Goal: Information Seeking & Learning: Learn about a topic

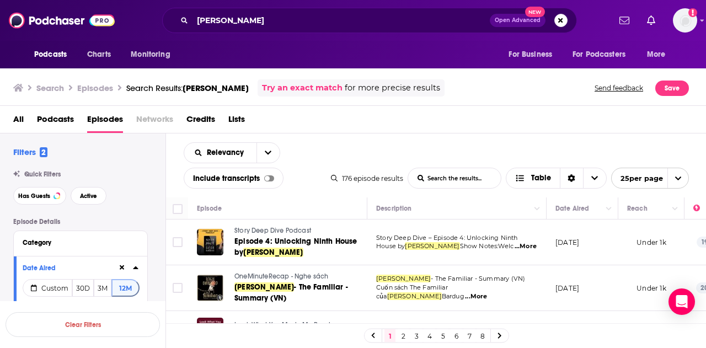
scroll to position [1037, 0]
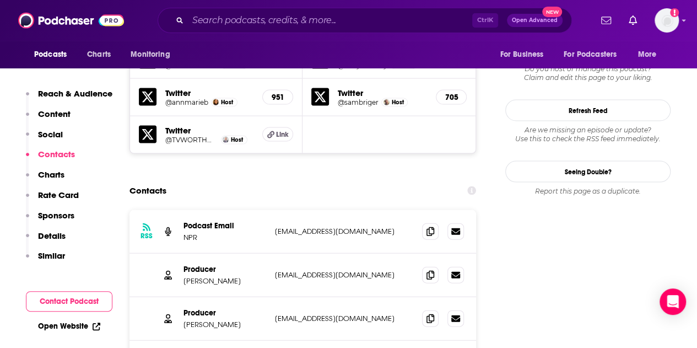
scroll to position [1096, 0]
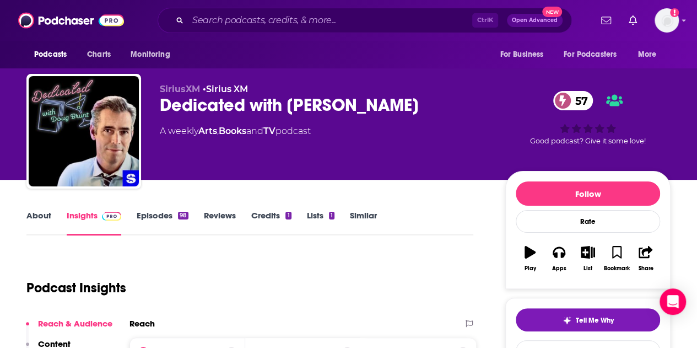
click at [157, 214] on link "Episodes 98" at bounding box center [163, 222] width 52 height 25
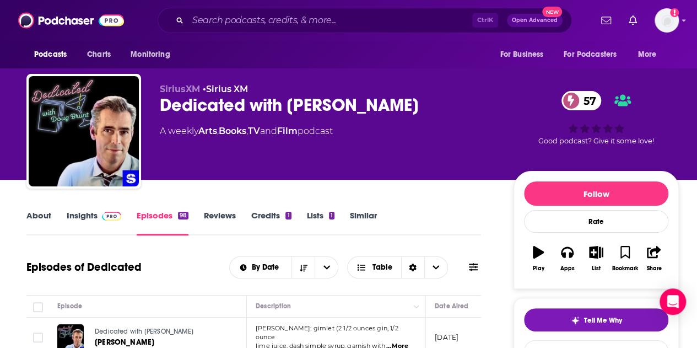
click at [35, 217] on link "About" at bounding box center [38, 222] width 25 height 25
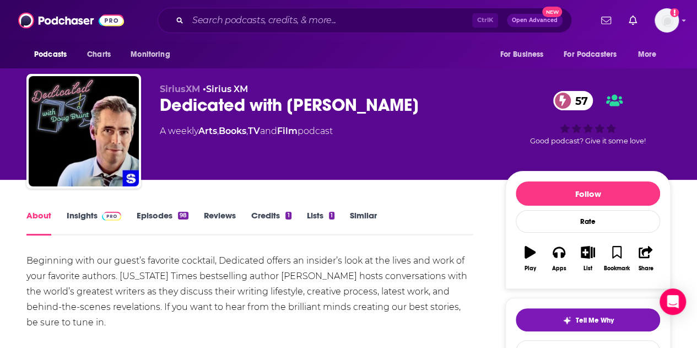
click at [80, 212] on link "Insights" at bounding box center [94, 222] width 55 height 25
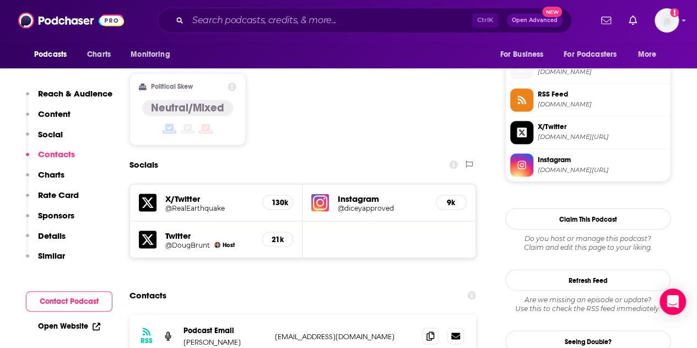
scroll to position [905, 0]
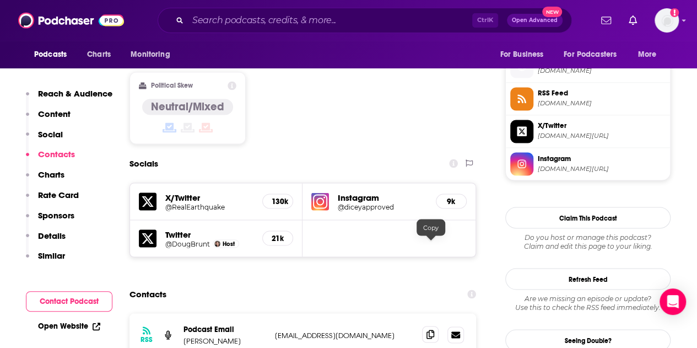
click at [430, 330] on icon at bounding box center [431, 334] width 8 height 9
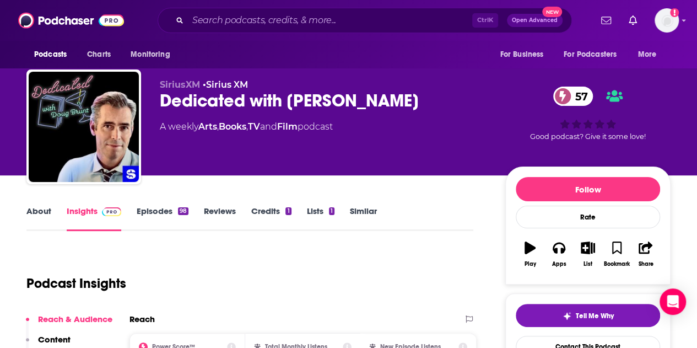
scroll to position [0, 0]
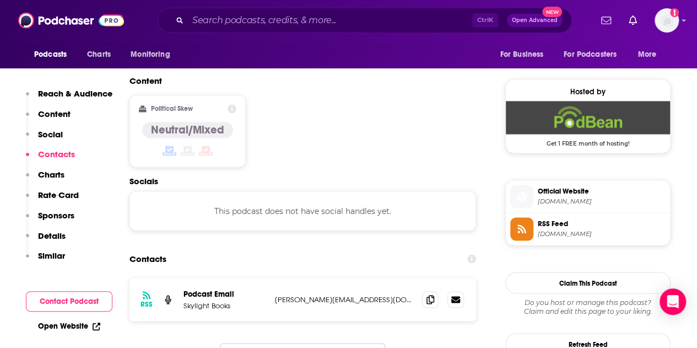
scroll to position [856, 0]
click at [430, 291] on span at bounding box center [430, 299] width 17 height 17
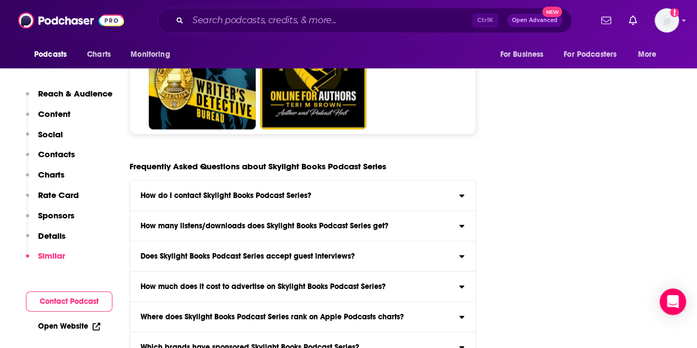
scroll to position [5424, 0]
click at [384, 192] on div "How do I contact Skylight Books Podcast Series?" at bounding box center [303, 196] width 346 height 8
click at [0, 0] on input "How do I contact Skylight Books Podcast Series? Click here to view contact info…" at bounding box center [0, 0] width 0 height 0
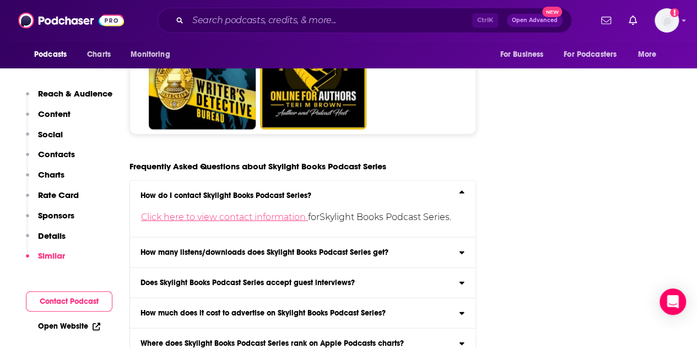
click at [267, 212] on link "Click here to view contact information" at bounding box center [224, 217] width 167 height 10
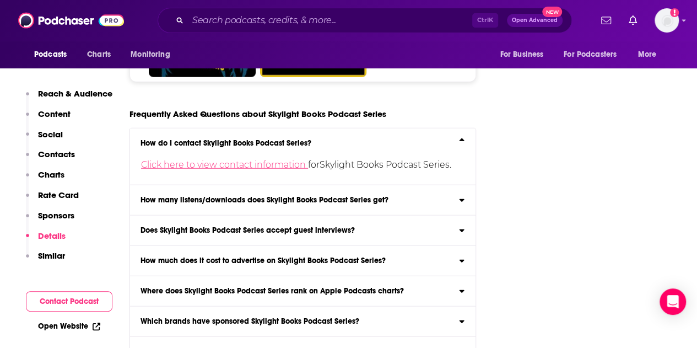
scroll to position [5476, 0]
click at [257, 227] on h3 "Does Skylight Books Podcast Series accept guest interviews?" at bounding box center [248, 231] width 214 height 8
click at [0, 0] on input "Does Skylight Books Podcast Series accept guest interviews? Yes" at bounding box center [0, 0] width 0 height 0
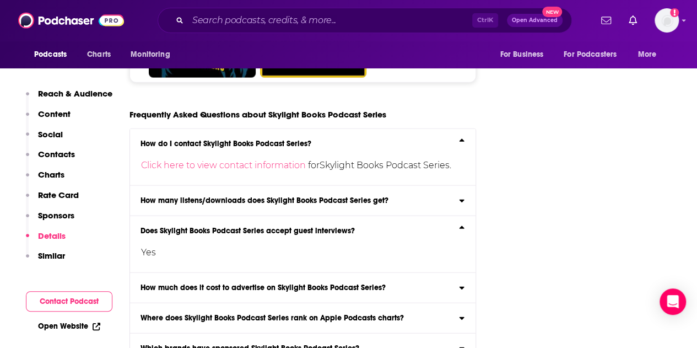
click at [257, 227] on h3 "Does Skylight Books Podcast Series accept guest interviews?" at bounding box center [248, 231] width 214 height 8
click at [0, 0] on input "Does Skylight Books Podcast Series accept guest interviews? Yes" at bounding box center [0, 0] width 0 height 0
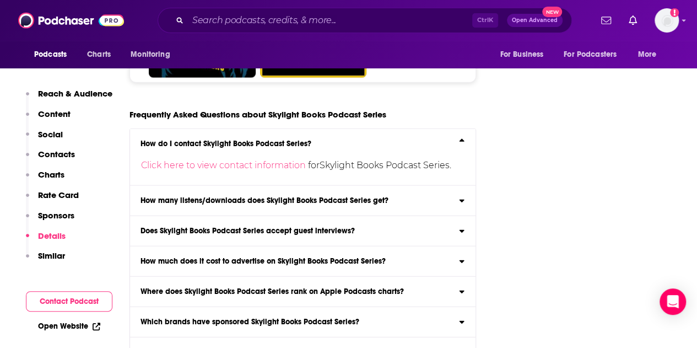
click at [240, 257] on h3 "How much does it cost to advertise on Skylight Books Podcast Series?" at bounding box center [263, 261] width 245 height 8
click at [0, 0] on input "How much does it cost to advertise on Skylight Books Podcast Series? Click here…" at bounding box center [0, 0] width 0 height 0
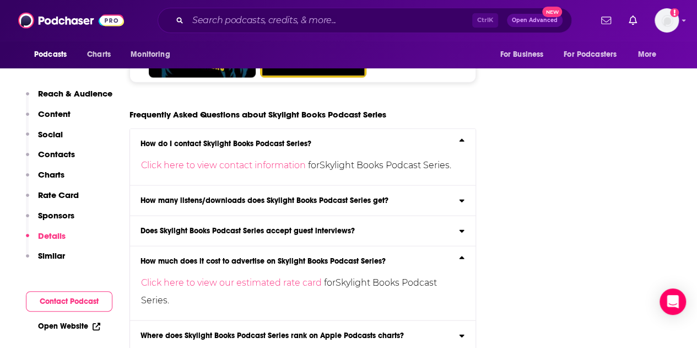
click at [240, 257] on h3 "How much does it cost to advertise on Skylight Books Podcast Series?" at bounding box center [263, 261] width 245 height 8
click at [0, 0] on input "How much does it cost to advertise on Skylight Books Podcast Series? Click here…" at bounding box center [0, 0] width 0 height 0
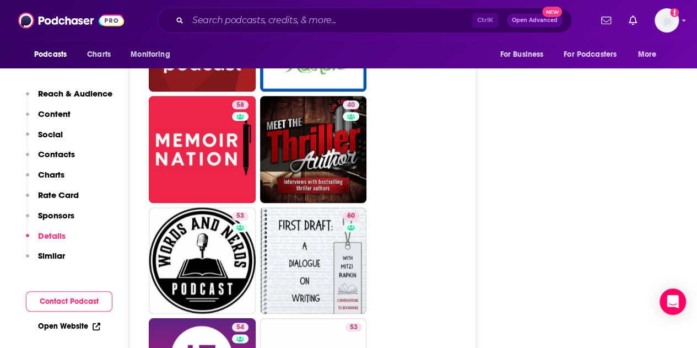
scroll to position [2581, 0]
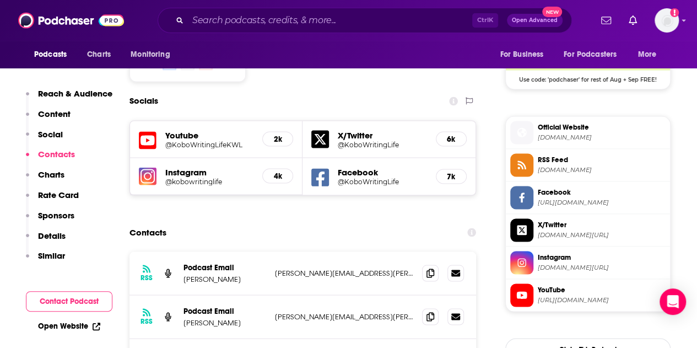
scroll to position [921, 0]
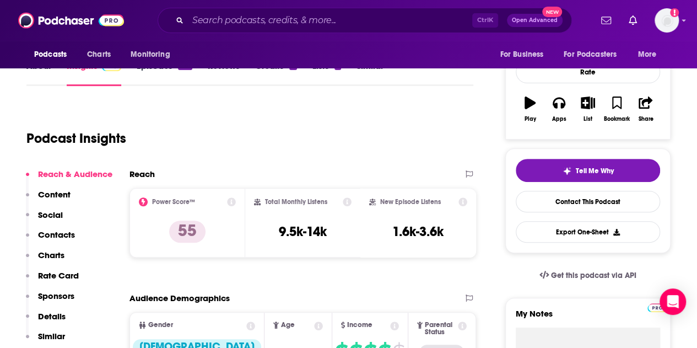
scroll to position [76, 0]
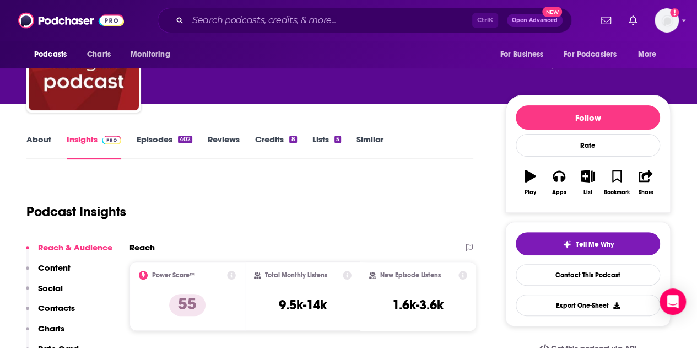
click at [153, 145] on link "Episodes 402" at bounding box center [165, 146] width 56 height 25
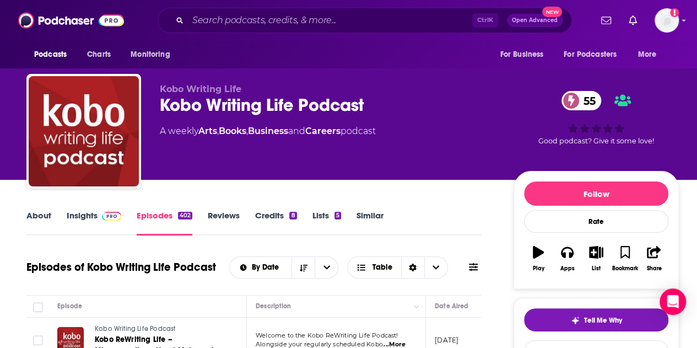
click at [86, 213] on link "Insights" at bounding box center [94, 222] width 55 height 25
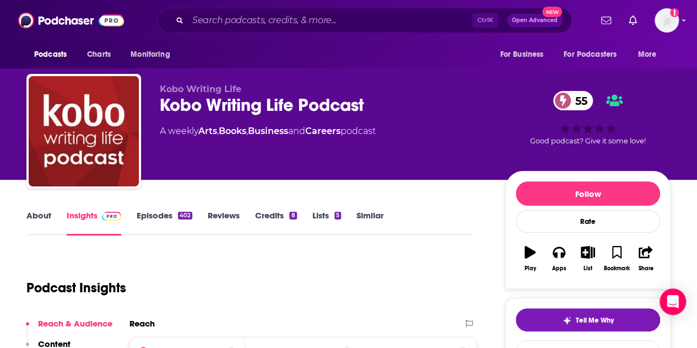
click at [41, 217] on link "About" at bounding box center [38, 222] width 25 height 25
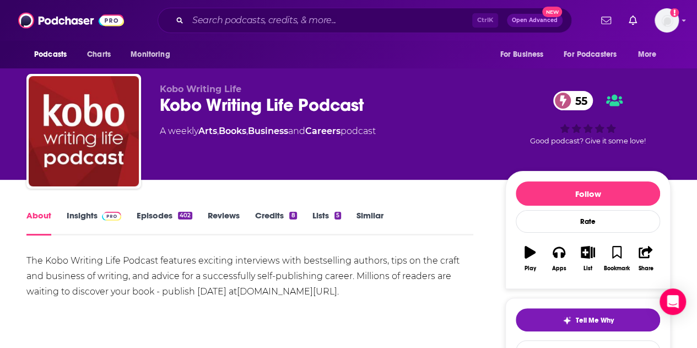
click at [311, 294] on link "www.kobo.com/writinglife" at bounding box center [287, 291] width 100 height 10
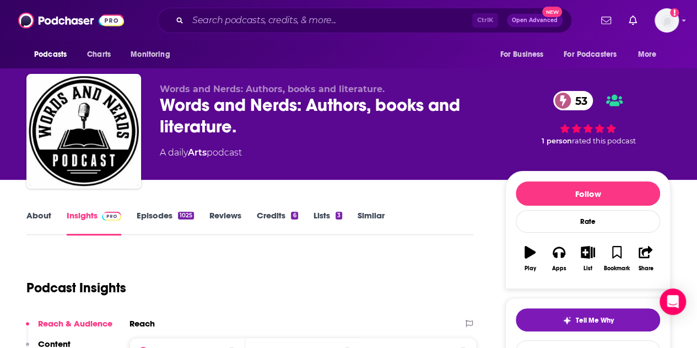
click at [157, 224] on link "Episodes 1025" at bounding box center [165, 222] width 57 height 25
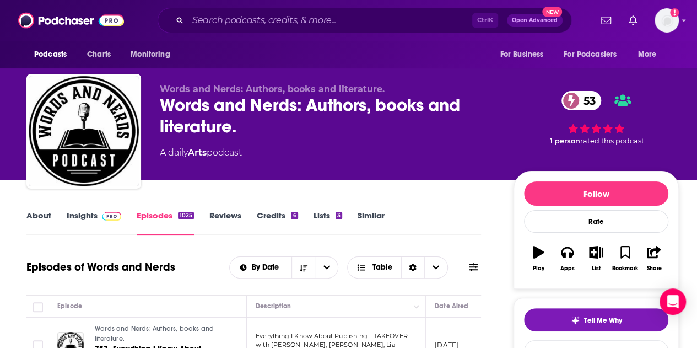
click at [84, 214] on link "Insights" at bounding box center [94, 222] width 55 height 25
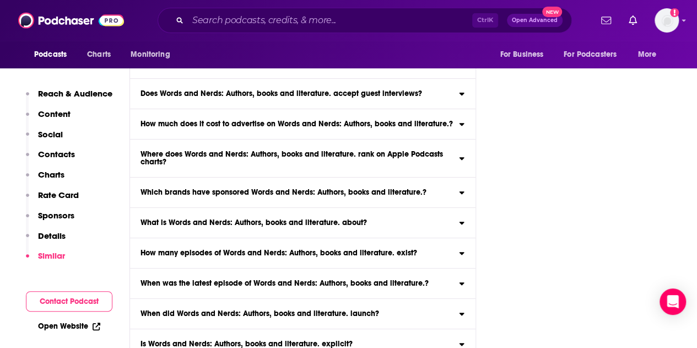
scroll to position [4352, 0]
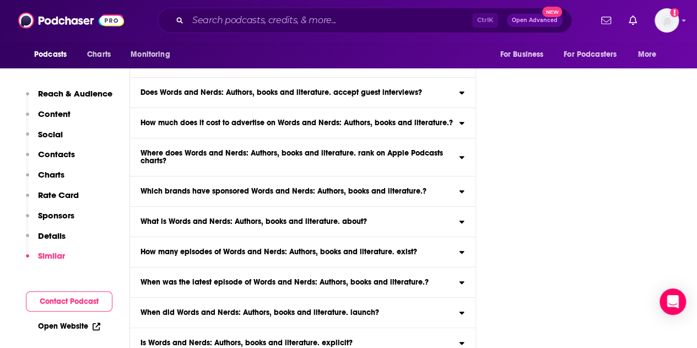
click at [449, 218] on div "What is Words and Nerds: Authors, books and literature. about?" at bounding box center [303, 222] width 346 height 8
click at [0, 0] on input "What is Words and Nerds: Authors, books and literature. about? Here is the podc…" at bounding box center [0, 0] width 0 height 0
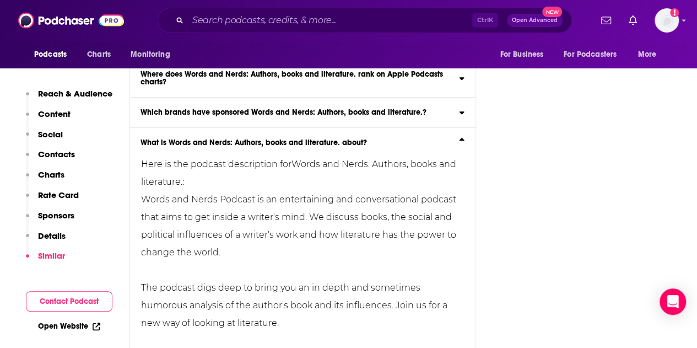
scroll to position [4425, 0]
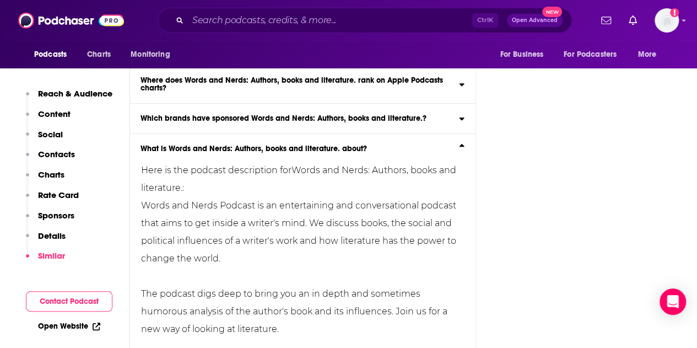
click at [455, 145] on div "What is Words and Nerds: Authors, books and literature. about?" at bounding box center [303, 149] width 346 height 8
click at [0, 0] on input "What is Words and Nerds: Authors, books and literature. about? Here is the podc…" at bounding box center [0, 0] width 0 height 0
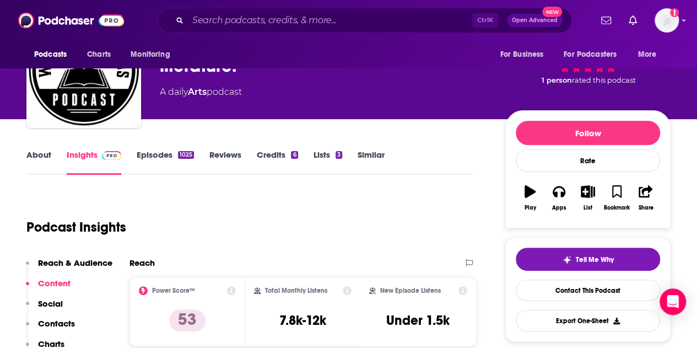
scroll to position [0, 0]
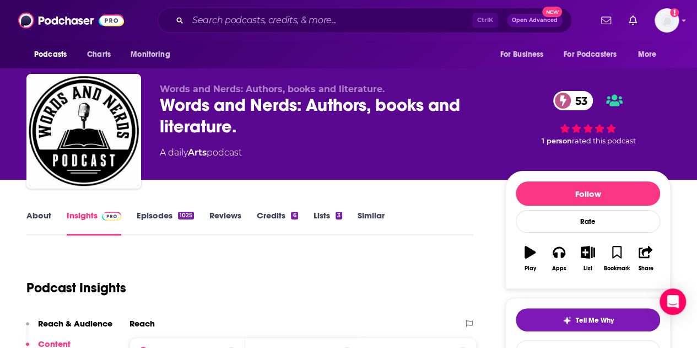
click at [144, 218] on link "Episodes 1025" at bounding box center [165, 222] width 57 height 25
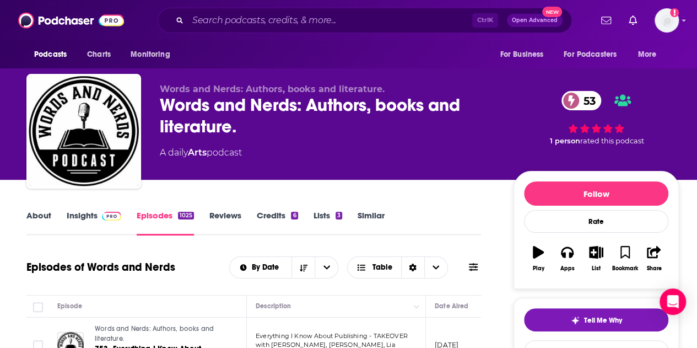
click at [85, 218] on link "Insights" at bounding box center [94, 222] width 55 height 25
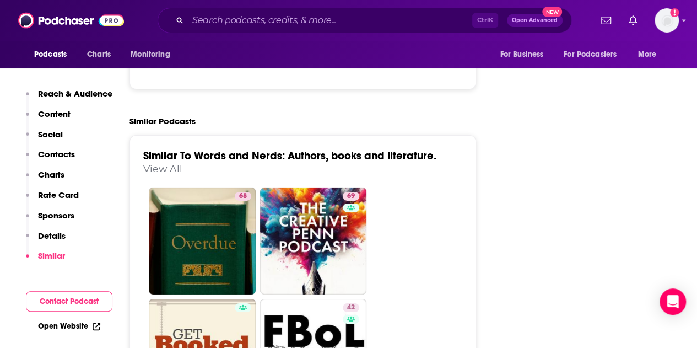
scroll to position [1760, 0]
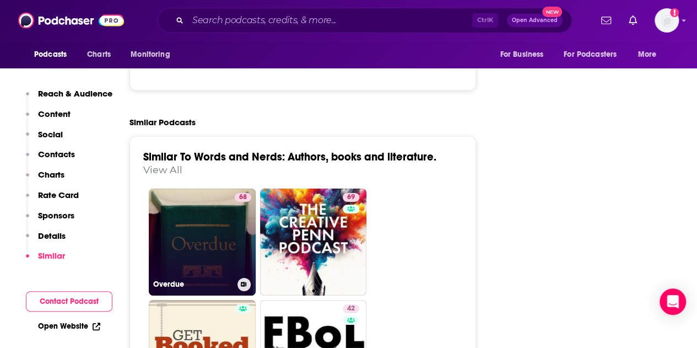
click at [218, 193] on link "68 Overdue" at bounding box center [202, 242] width 107 height 107
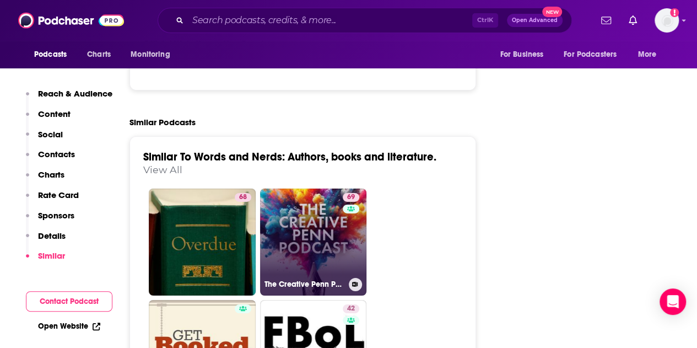
click at [314, 205] on link "69 The Creative Penn Podcast For Writers" at bounding box center [313, 242] width 107 height 107
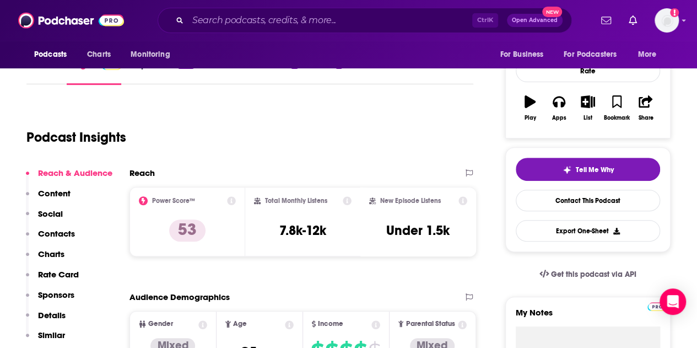
scroll to position [69, 0]
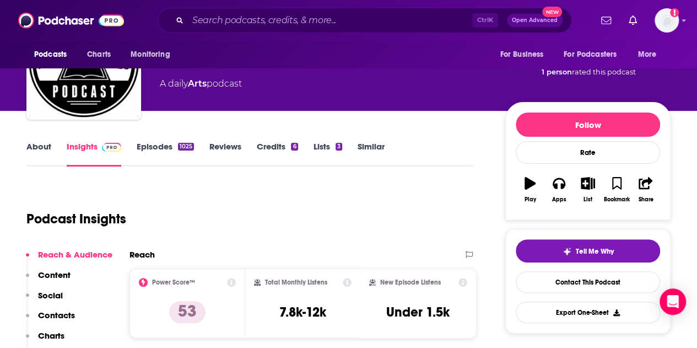
click at [146, 148] on link "Episodes 1025" at bounding box center [165, 153] width 57 height 25
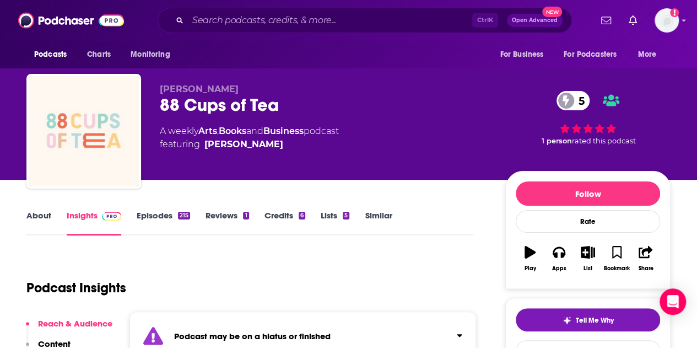
scroll to position [1, 0]
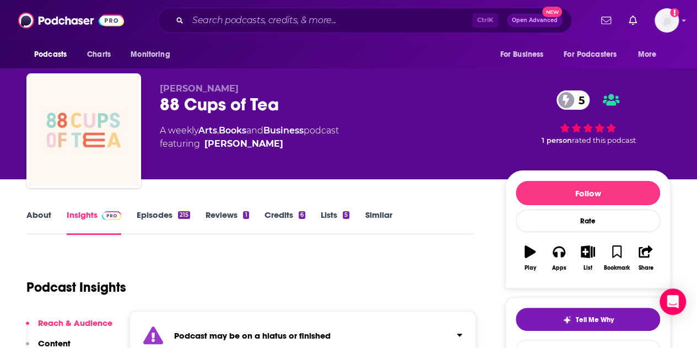
click at [159, 210] on link "Episodes 215" at bounding box center [163, 222] width 53 height 25
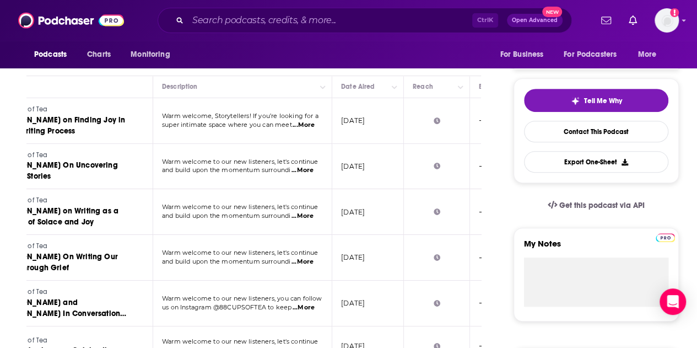
scroll to position [0, 94]
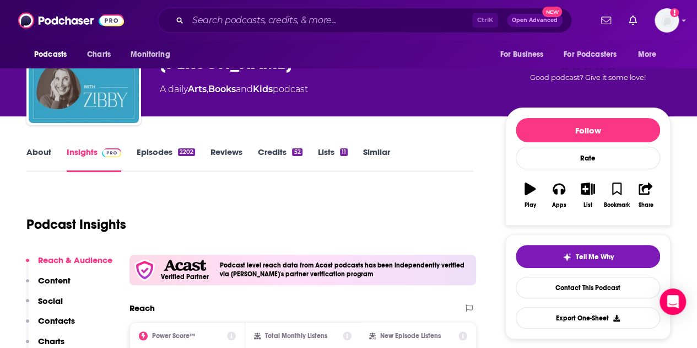
scroll to position [60, 0]
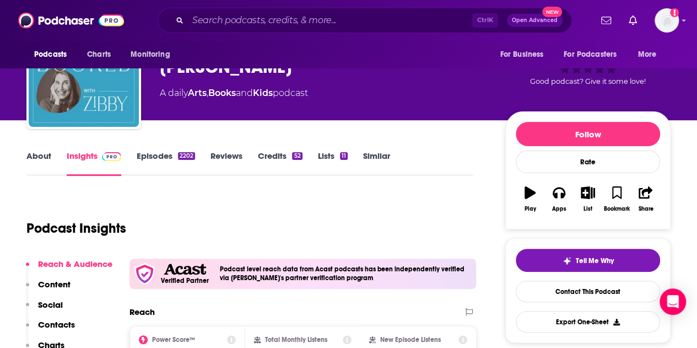
click at [153, 161] on link "Episodes 2202" at bounding box center [166, 163] width 58 height 25
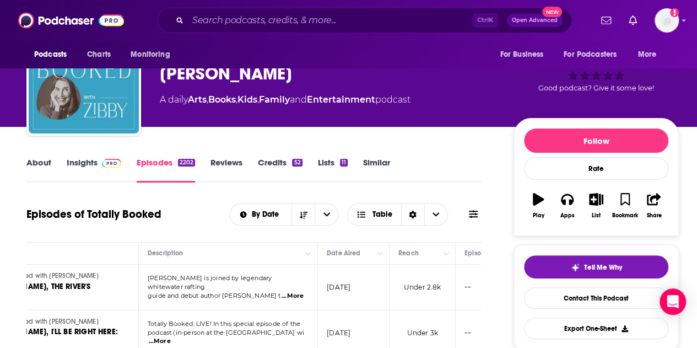
scroll to position [52, 0]
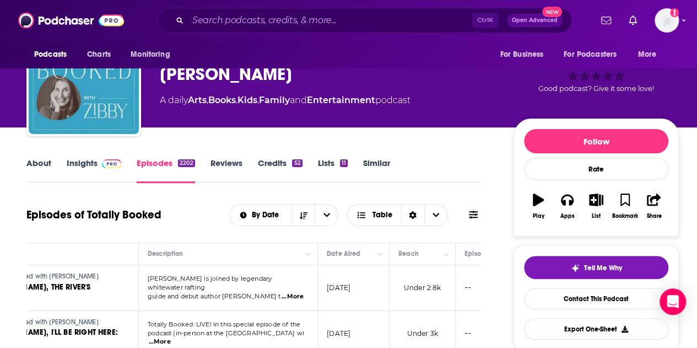
click at [82, 168] on link "Insights" at bounding box center [94, 170] width 55 height 25
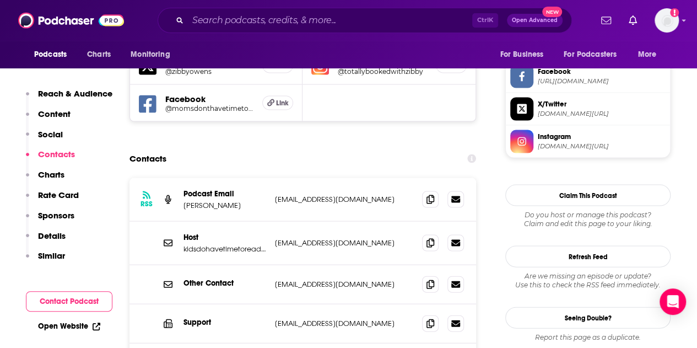
scroll to position [1047, 0]
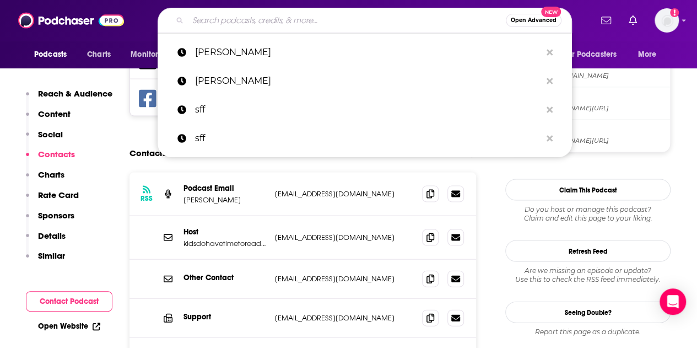
click at [331, 19] on input "Search podcasts, credits, & more..." at bounding box center [347, 21] width 318 height 18
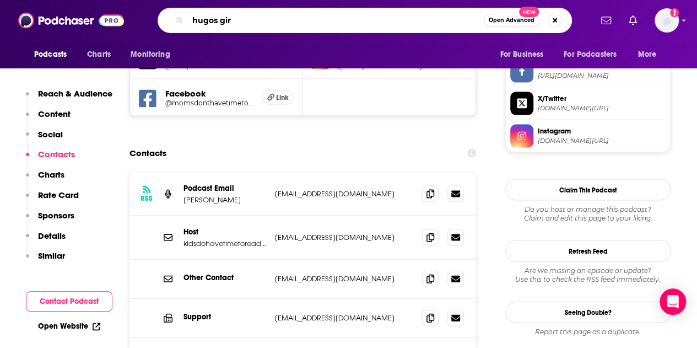
type input "hugos girl"
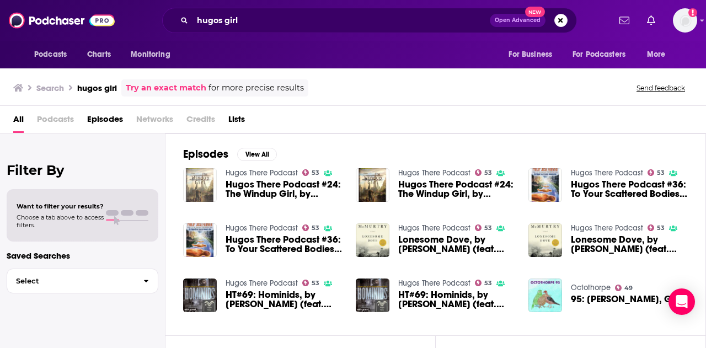
click at [205, 179] on img "Hugos There Podcast #24: The Windup Girl, by Paolo Bacigalupi (feat. Nalini Hay…" at bounding box center [200, 185] width 34 height 34
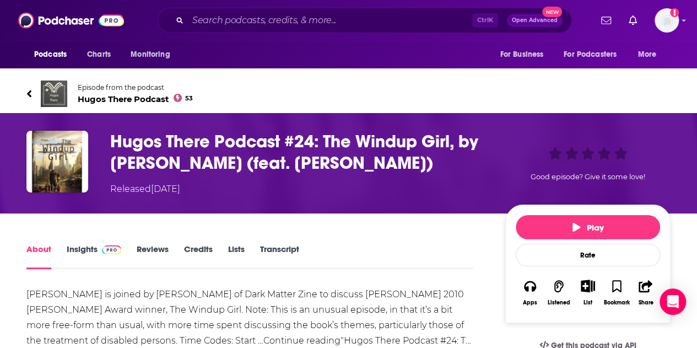
click at [121, 99] on span "Hugos There Podcast 53" at bounding box center [135, 99] width 115 height 10
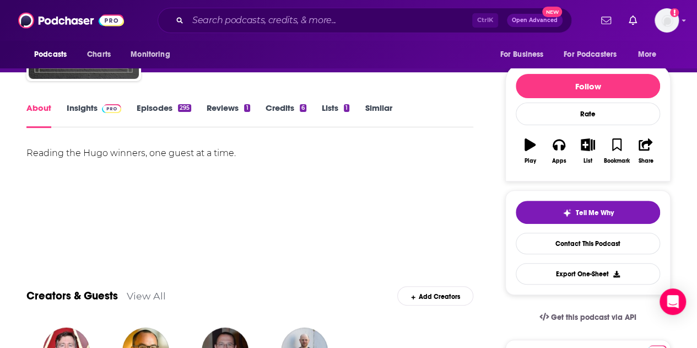
scroll to position [107, 0]
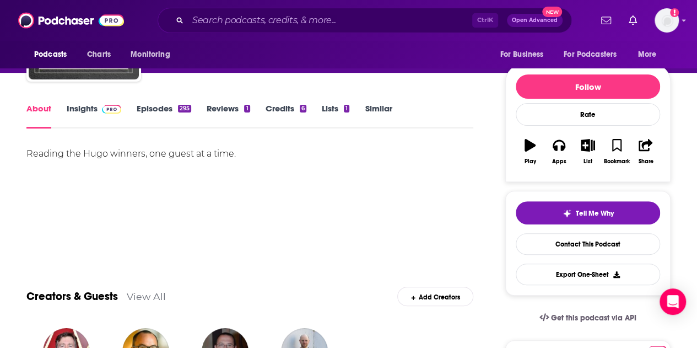
click at [79, 101] on div "About Insights Episodes 295 Reviews 1 Credits 6 Lists 1 Similar" at bounding box center [249, 114] width 447 height 27
click at [164, 109] on link "Episodes 295" at bounding box center [164, 115] width 55 height 25
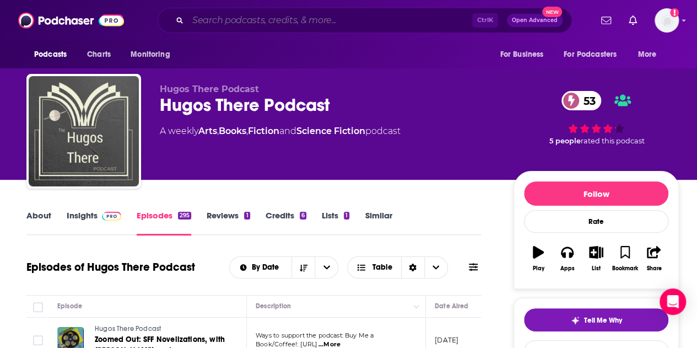
click at [361, 22] on input "Search podcasts, credits, & more..." at bounding box center [330, 21] width 284 height 18
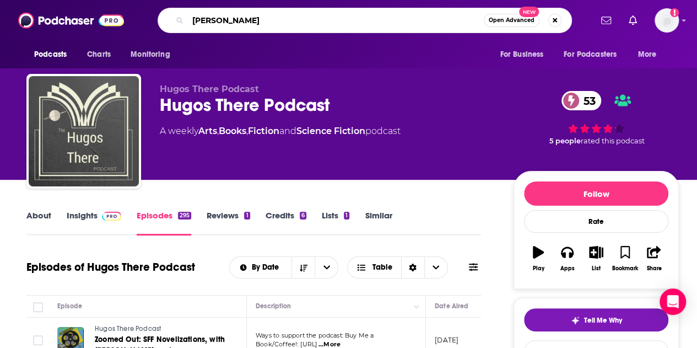
type input "hugo girl"
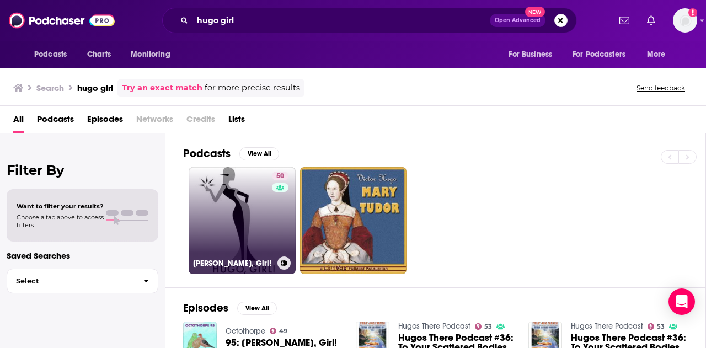
click at [232, 208] on link "50 Hugo, Girl!" at bounding box center [242, 220] width 107 height 107
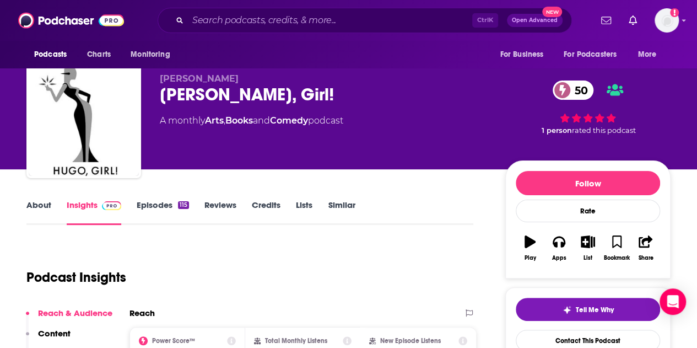
scroll to position [10, 0]
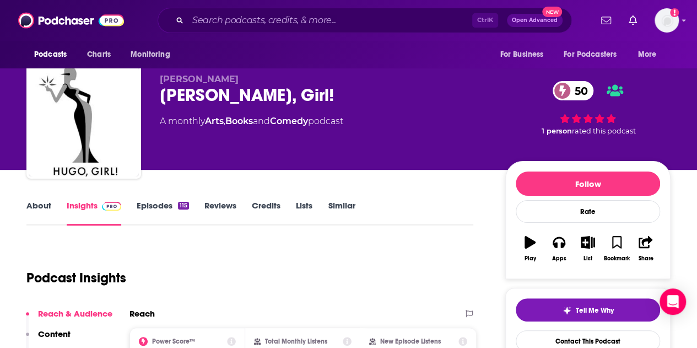
click at [147, 203] on link "Episodes 115" at bounding box center [163, 212] width 52 height 25
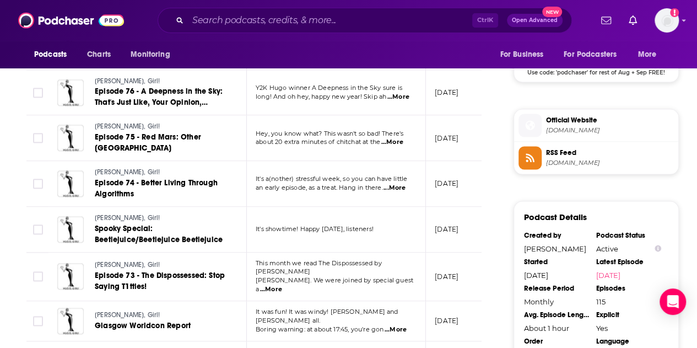
scroll to position [928, 0]
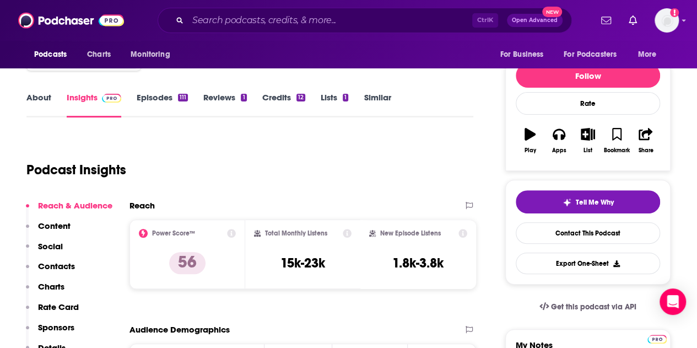
scroll to position [104, 0]
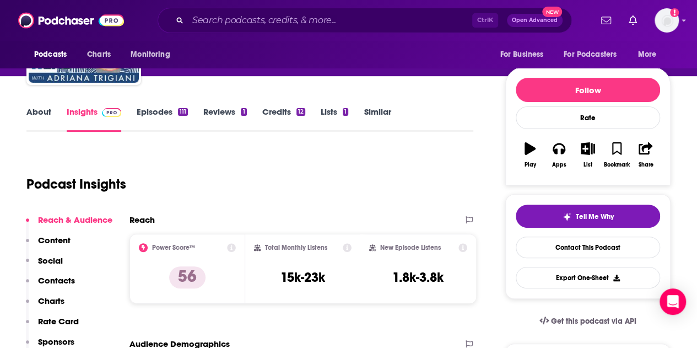
click at [168, 111] on link "Episodes 111" at bounding box center [162, 118] width 51 height 25
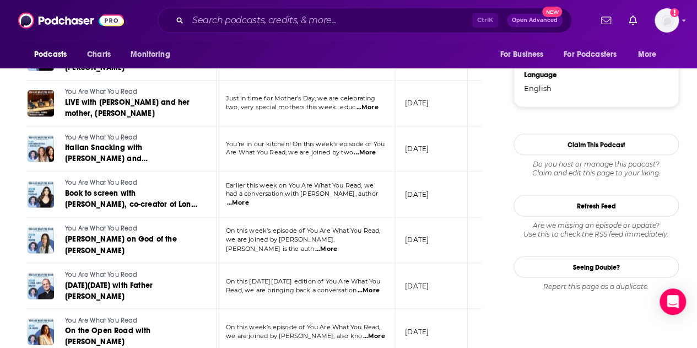
scroll to position [1093, 0]
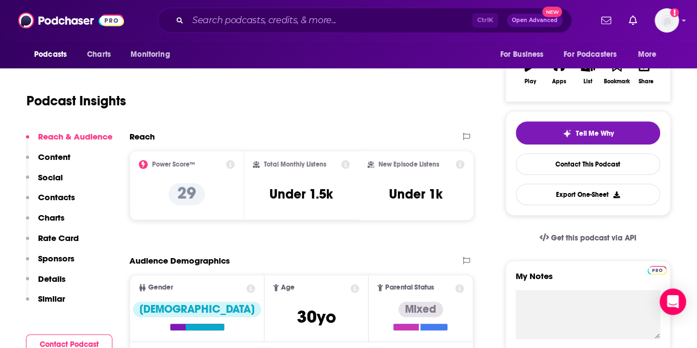
scroll to position [134, 0]
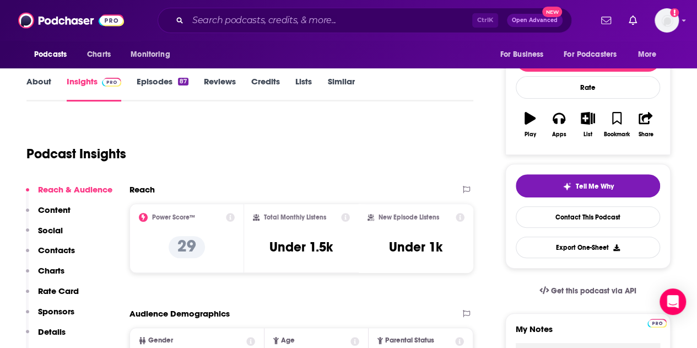
click at [149, 85] on link "Episodes 87" at bounding box center [163, 88] width 52 height 25
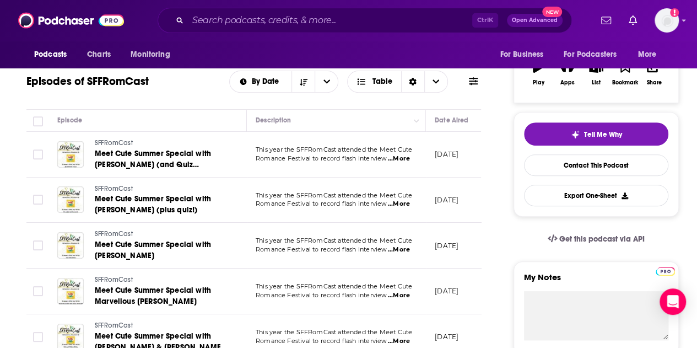
scroll to position [186, 0]
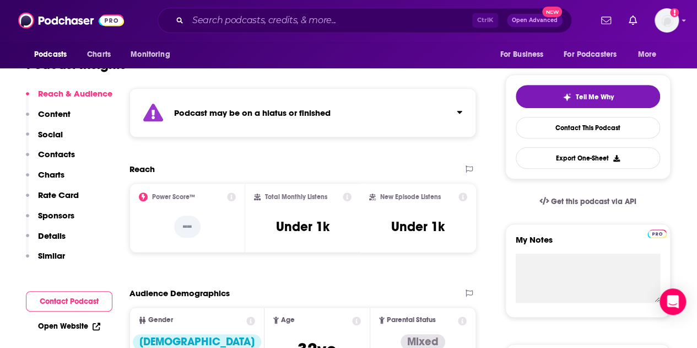
scroll to position [224, 0]
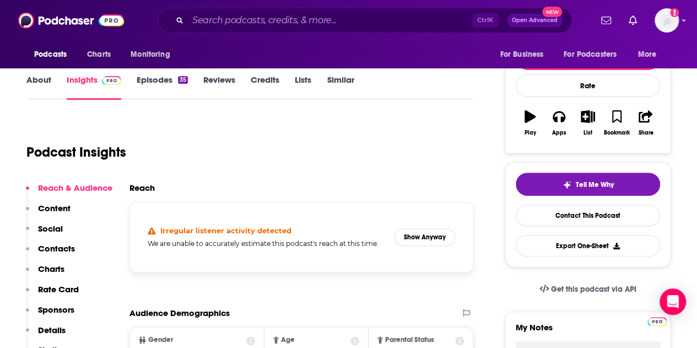
scroll to position [138, 0]
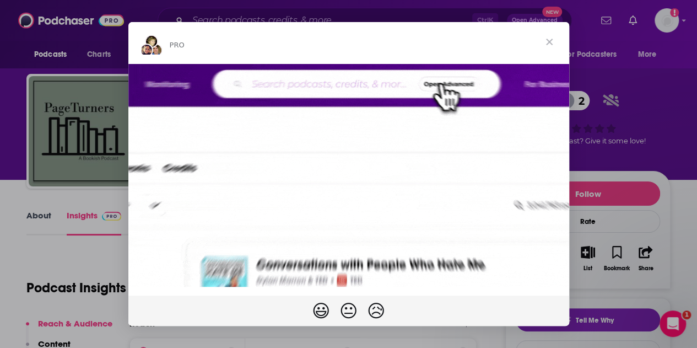
click at [547, 43] on span "Close" at bounding box center [550, 42] width 40 height 40
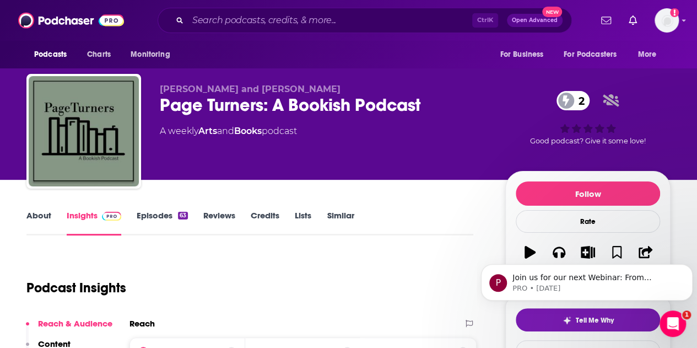
click at [137, 216] on link "Episodes 63" at bounding box center [162, 222] width 51 height 25
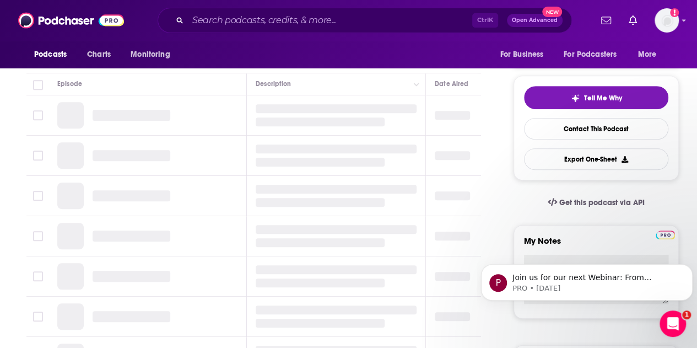
scroll to position [223, 0]
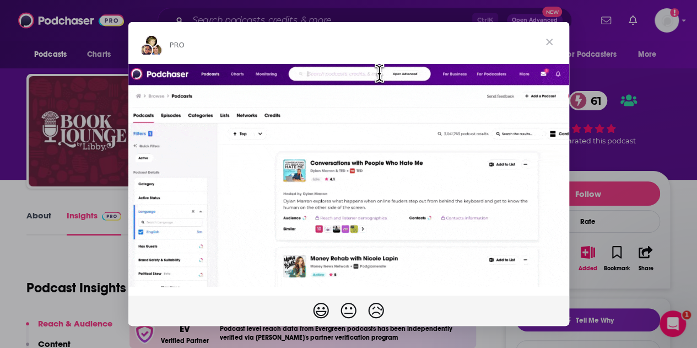
click at [552, 40] on span "Close" at bounding box center [550, 42] width 40 height 40
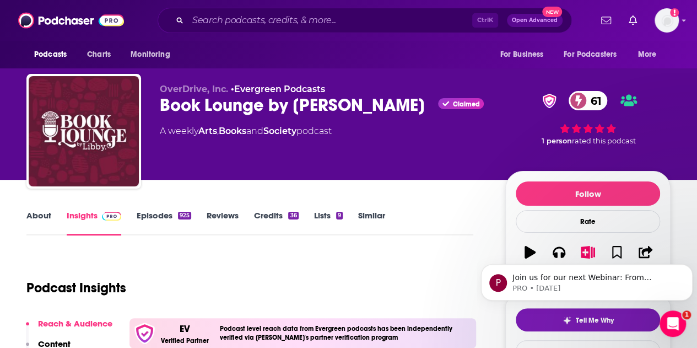
click at [149, 217] on link "Episodes 925" at bounding box center [164, 222] width 55 height 25
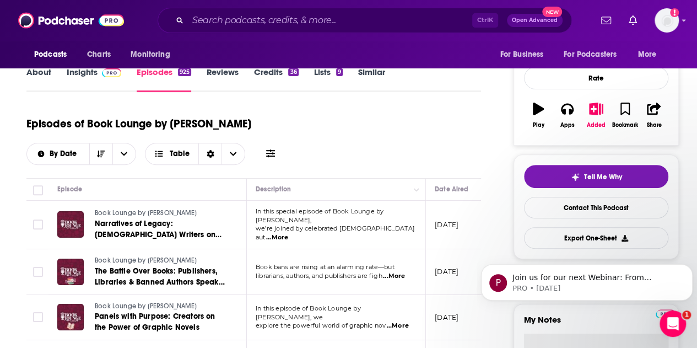
scroll to position [143, 0]
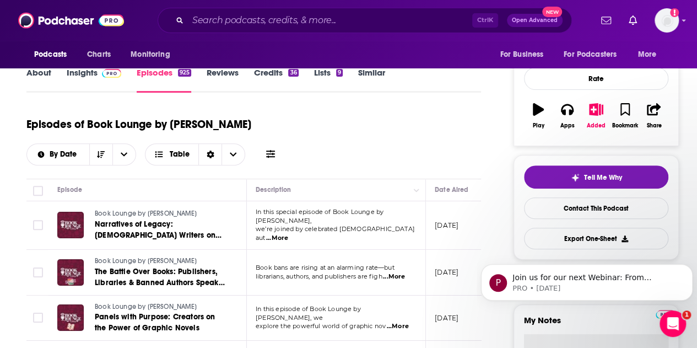
click at [78, 77] on link "Insights" at bounding box center [94, 79] width 55 height 25
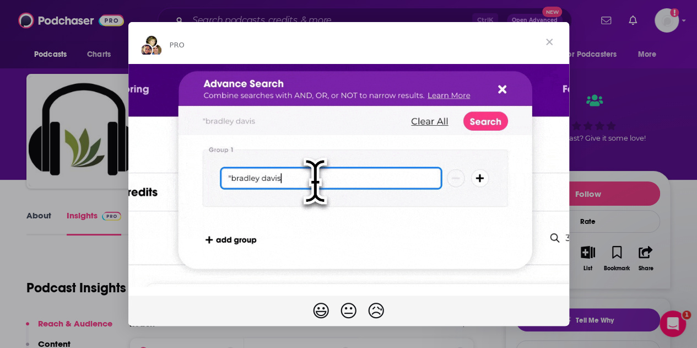
click at [547, 41] on span "Close" at bounding box center [550, 42] width 40 height 40
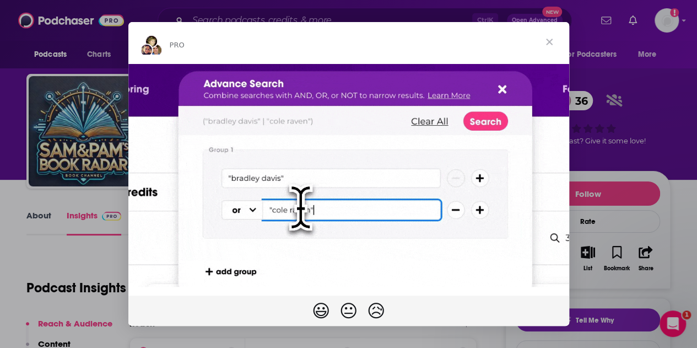
click at [544, 48] on span "Close" at bounding box center [550, 42] width 40 height 40
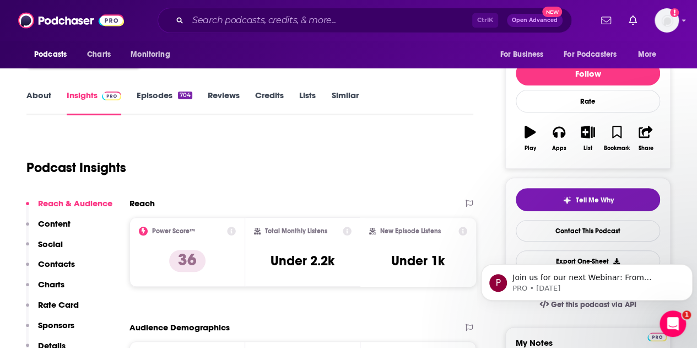
scroll to position [120, 0]
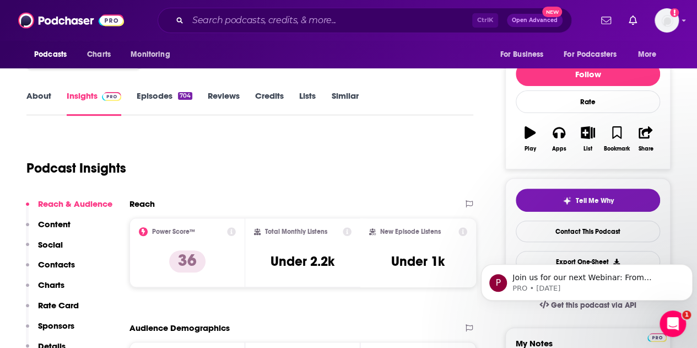
click at [150, 94] on link "Episodes 704" at bounding box center [165, 102] width 56 height 25
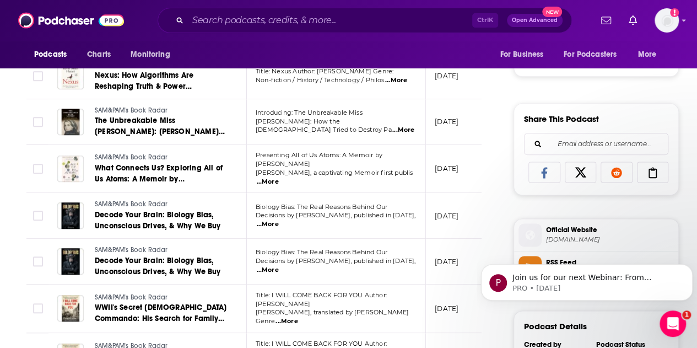
scroll to position [630, 0]
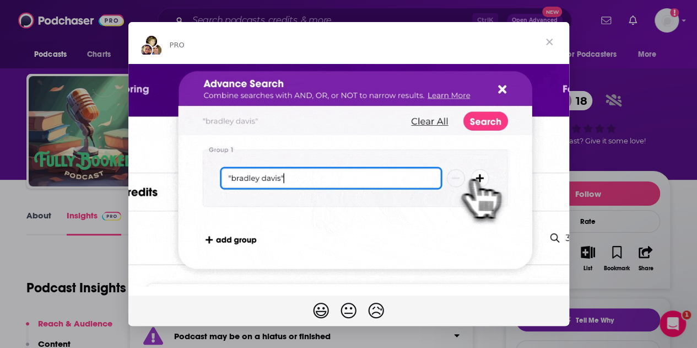
drag, startPoint x: 0, startPoint y: 0, endPoint x: 551, endPoint y: 37, distance: 552.6
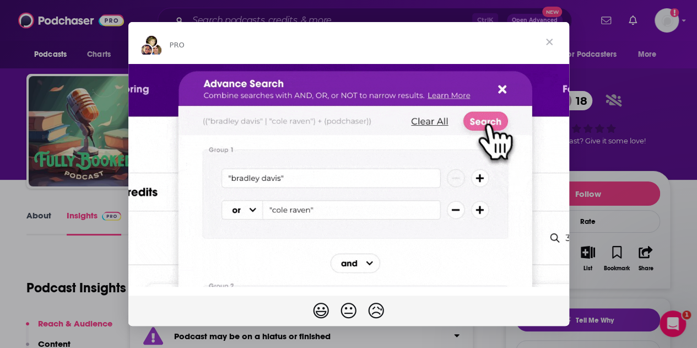
click at [551, 37] on span "Close" at bounding box center [550, 42] width 40 height 40
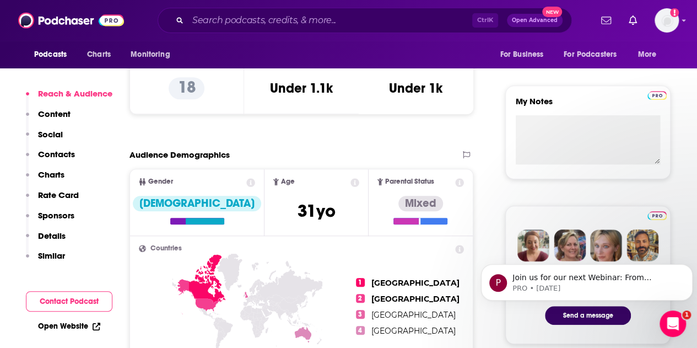
scroll to position [136, 0]
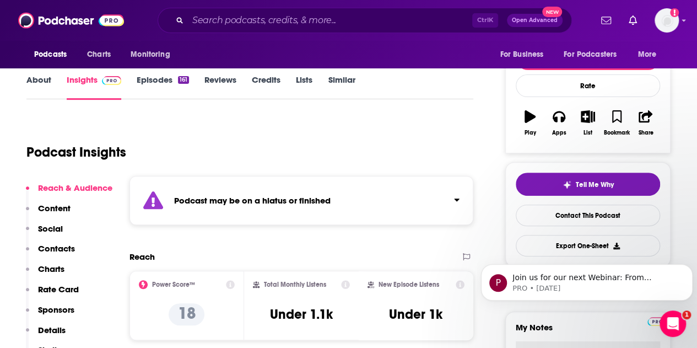
click at [153, 87] on link "Episodes 161" at bounding box center [163, 86] width 52 height 25
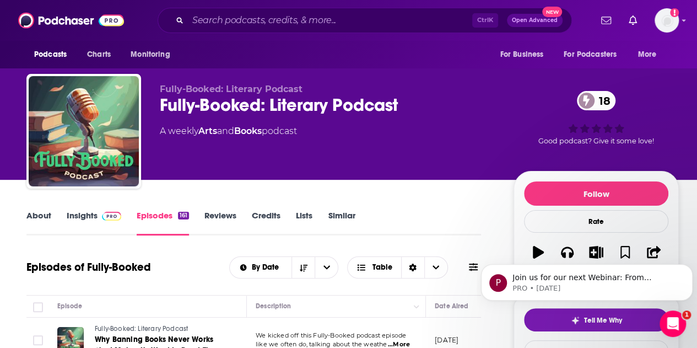
click at [84, 221] on link "Insights" at bounding box center [94, 222] width 55 height 25
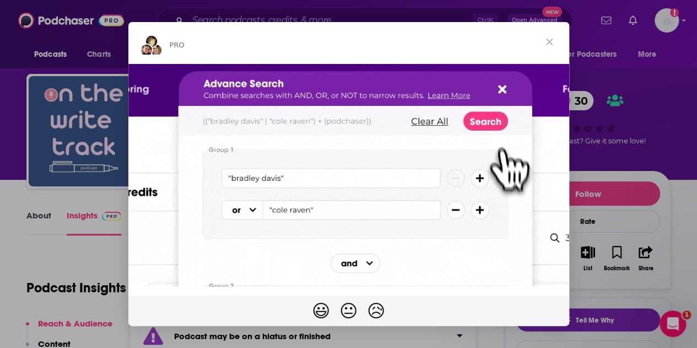
click at [551, 42] on span "Close" at bounding box center [550, 42] width 40 height 40
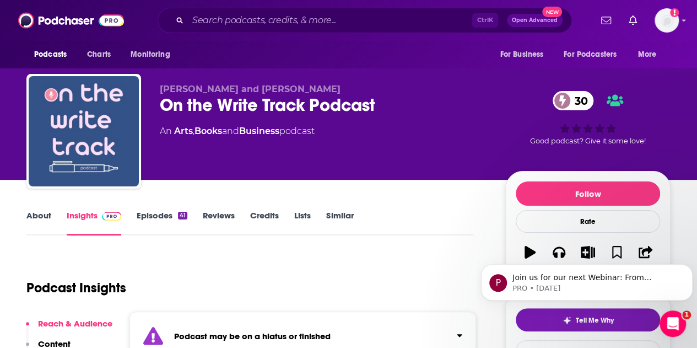
scroll to position [119, 0]
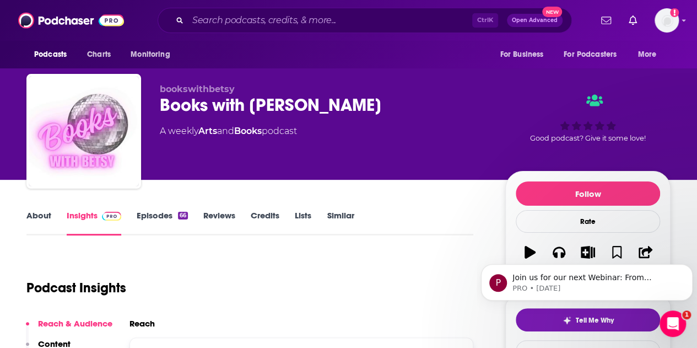
scroll to position [176, 0]
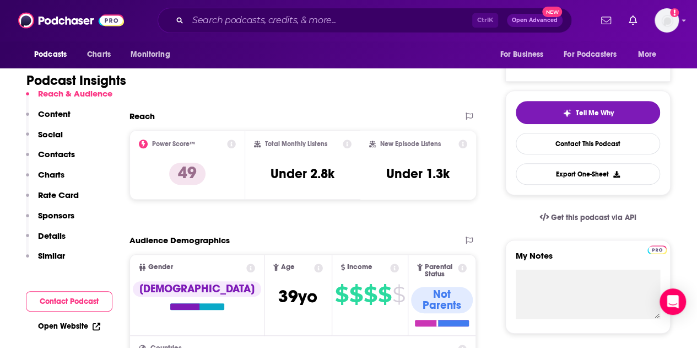
scroll to position [231, 0]
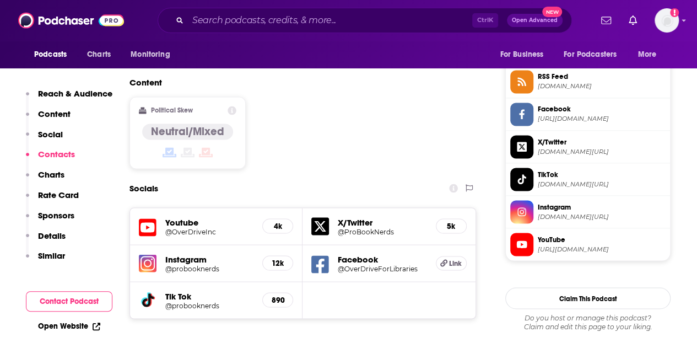
scroll to position [1073, 0]
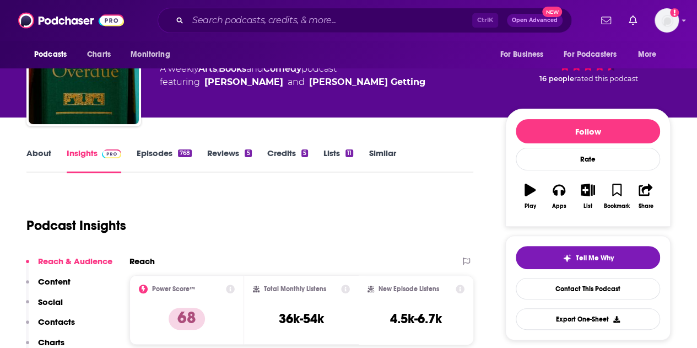
scroll to position [18, 0]
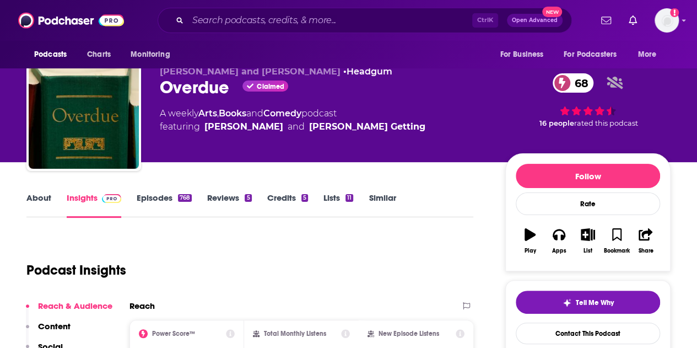
click at [147, 200] on link "Episodes 768" at bounding box center [164, 204] width 55 height 25
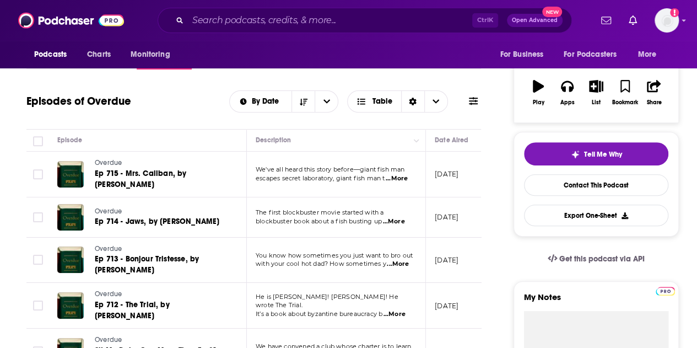
scroll to position [167, 0]
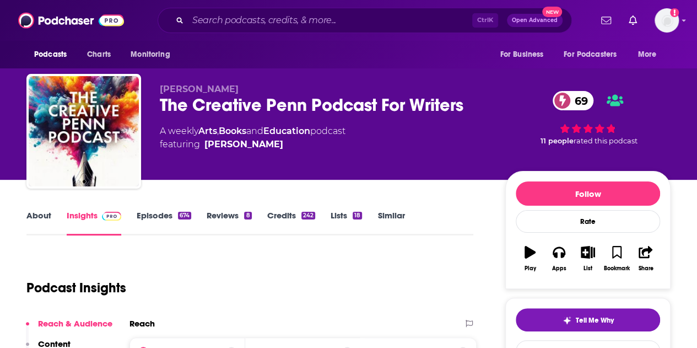
click at [152, 216] on link "Episodes 674" at bounding box center [164, 222] width 55 height 25
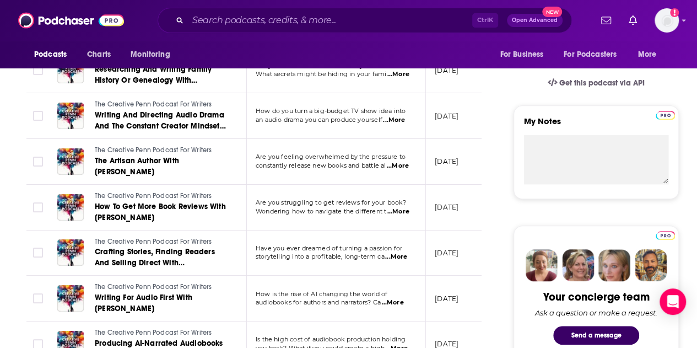
scroll to position [347, 0]
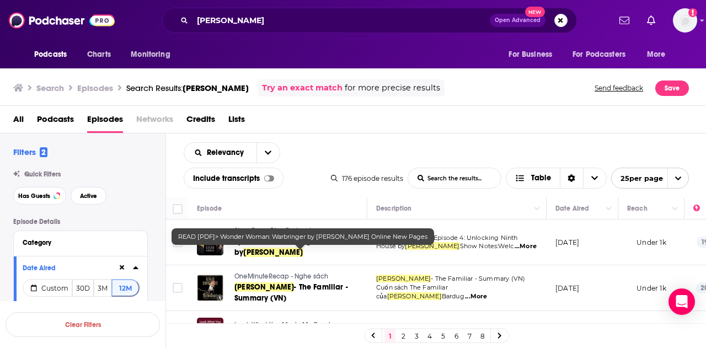
scroll to position [1037, 0]
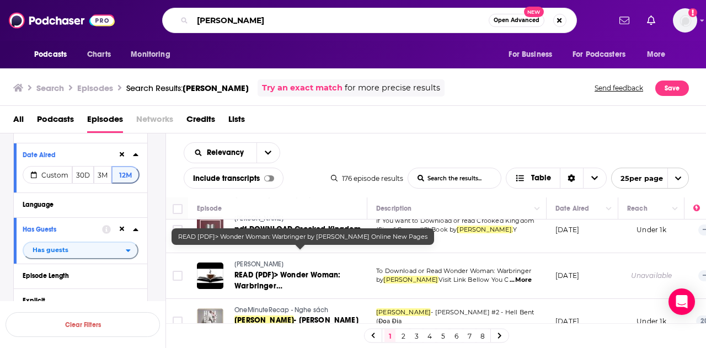
click at [209, 19] on input "leigh bardugo" at bounding box center [340, 21] width 296 height 18
type input "bookreporter"
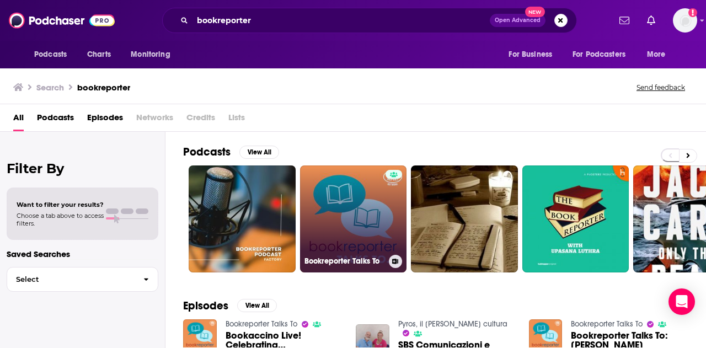
click at [331, 187] on link "Bookreporter Talks To" at bounding box center [353, 218] width 107 height 107
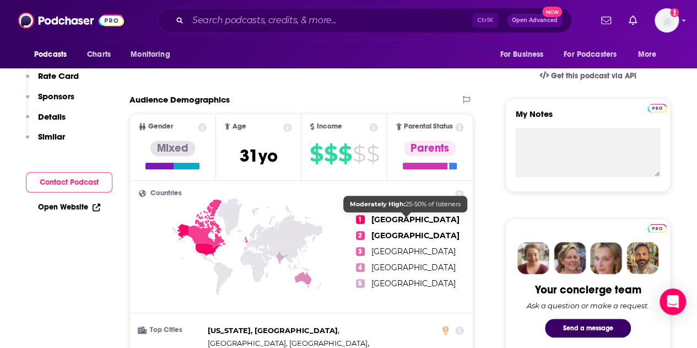
scroll to position [92, 0]
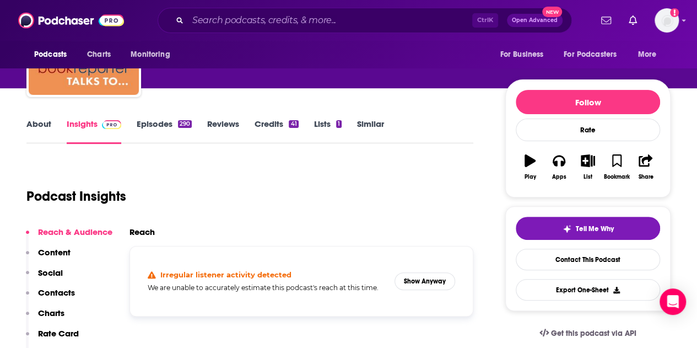
click at [142, 128] on link "Episodes 290" at bounding box center [164, 131] width 55 height 25
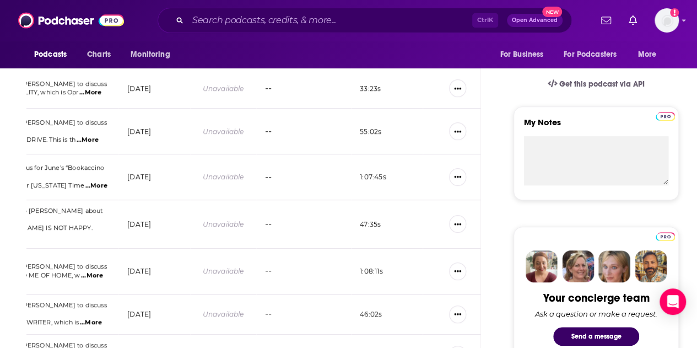
scroll to position [0, 313]
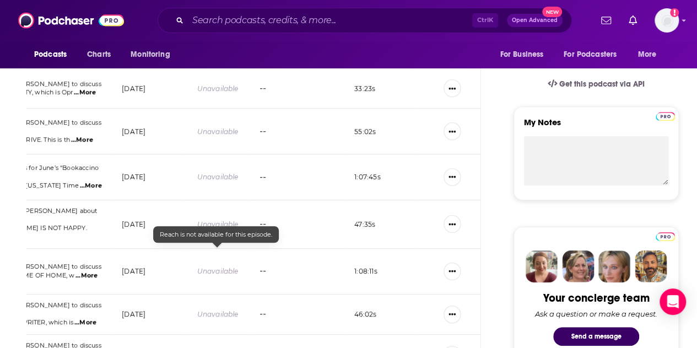
click at [217, 266] on div "Unavailable" at bounding box center [217, 270] width 41 height 9
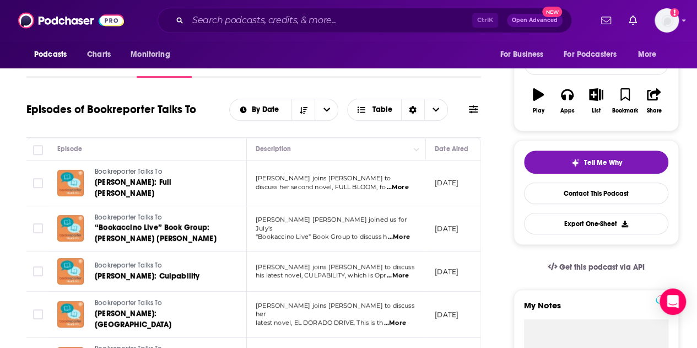
scroll to position [0, 0]
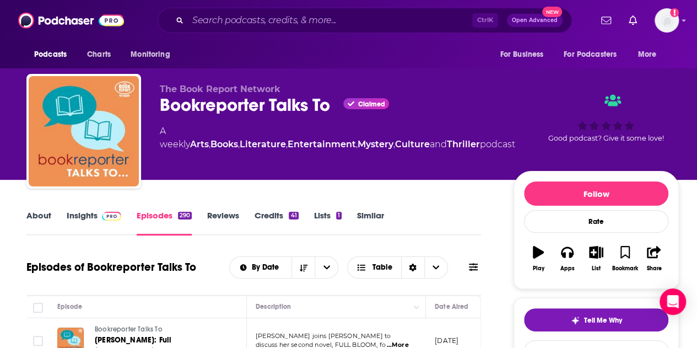
click at [74, 216] on link "Insights" at bounding box center [94, 222] width 55 height 25
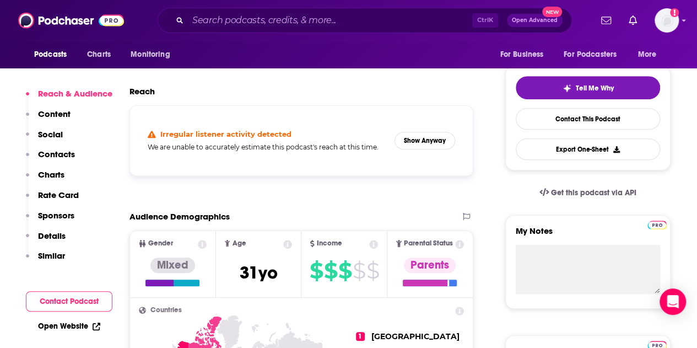
scroll to position [233, 0]
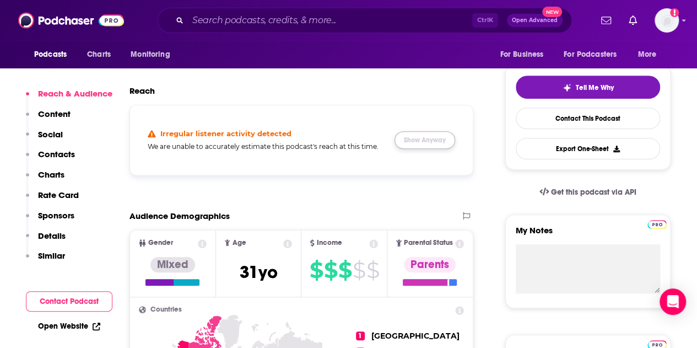
click at [429, 140] on button "Show Anyway" at bounding box center [425, 140] width 61 height 18
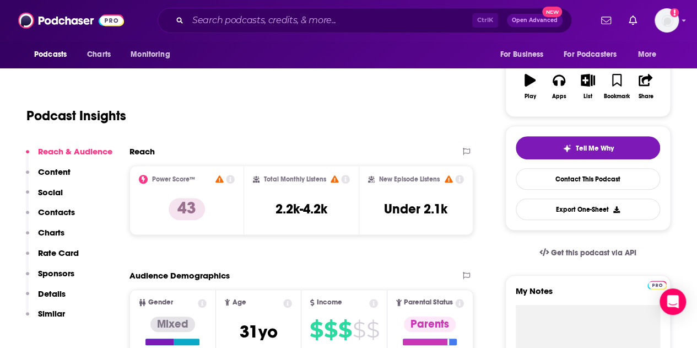
scroll to position [103, 0]
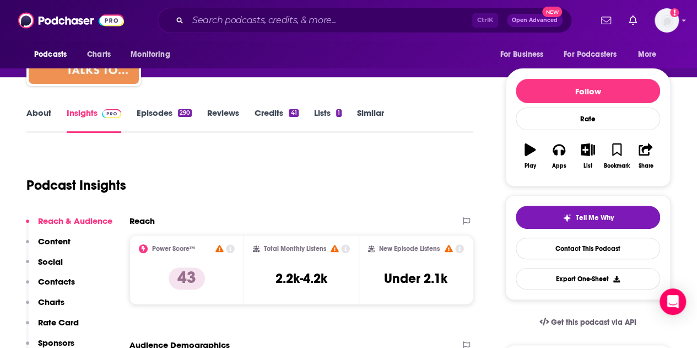
click at [156, 118] on link "Episodes 290" at bounding box center [164, 120] width 55 height 25
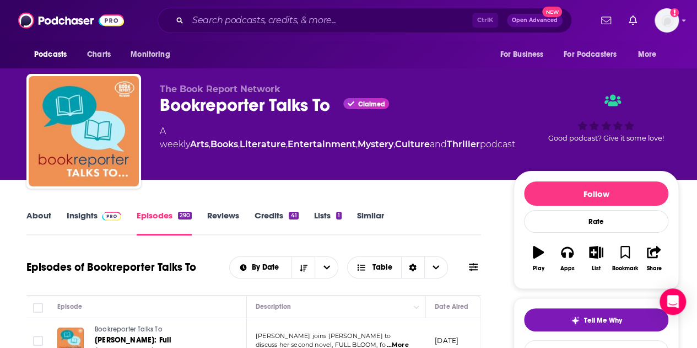
click at [84, 219] on link "Insights" at bounding box center [94, 222] width 55 height 25
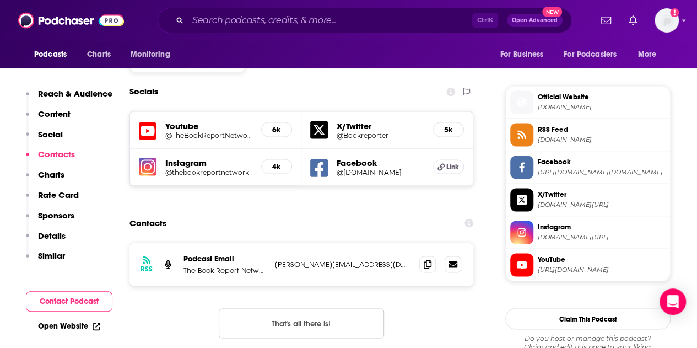
scroll to position [956, 0]
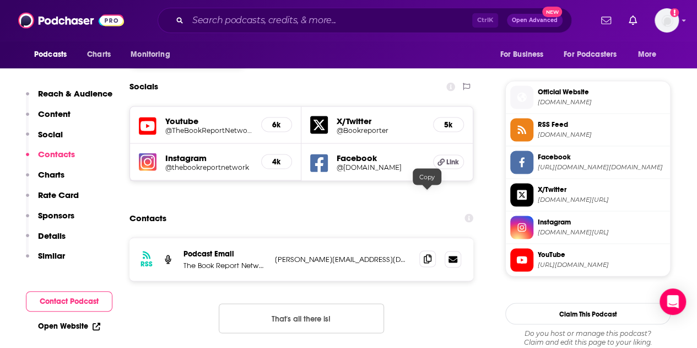
click at [429, 254] on icon at bounding box center [428, 258] width 8 height 9
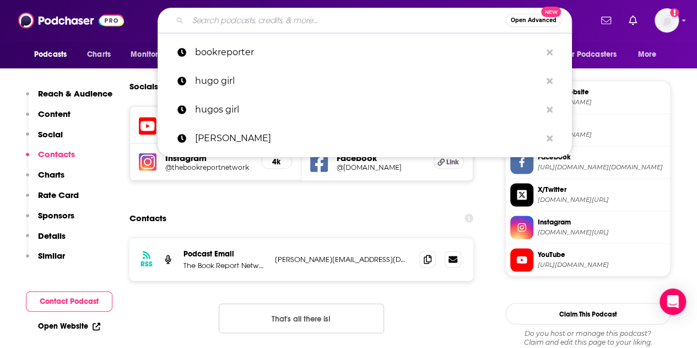
click at [245, 26] on input "Search podcasts, credits, & more..." at bounding box center [347, 21] width 318 height 18
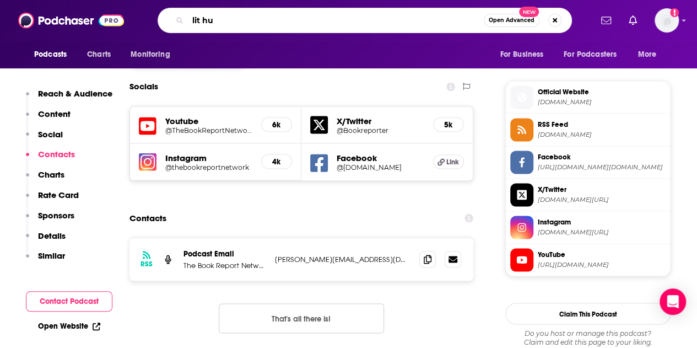
type input "lit hub"
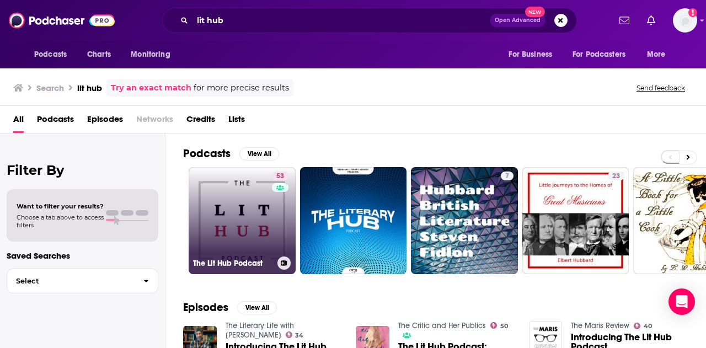
click at [228, 222] on link "53 The Lit Hub Podcast" at bounding box center [242, 220] width 107 height 107
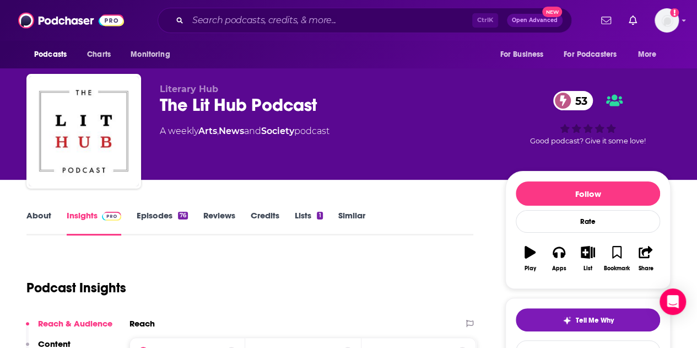
click at [148, 217] on link "Episodes 76" at bounding box center [162, 222] width 51 height 25
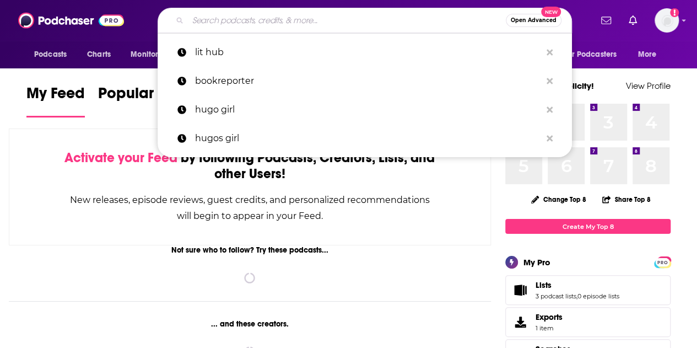
click at [221, 25] on input "Search podcasts, credits, & more..." at bounding box center [347, 21] width 318 height 18
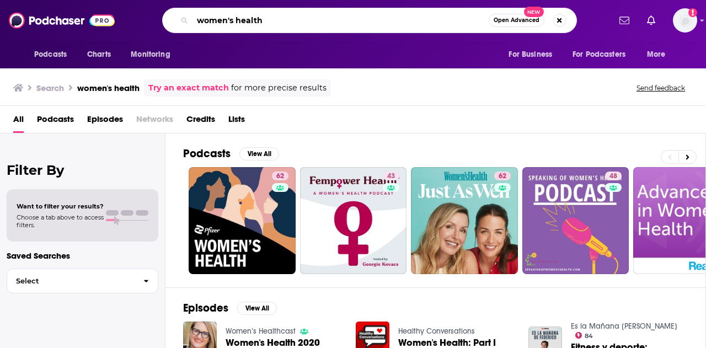
click at [237, 13] on input "women's health" at bounding box center [340, 21] width 296 height 18
click at [256, 17] on input "women's health" at bounding box center [340, 21] width 296 height 18
type input "magazine"
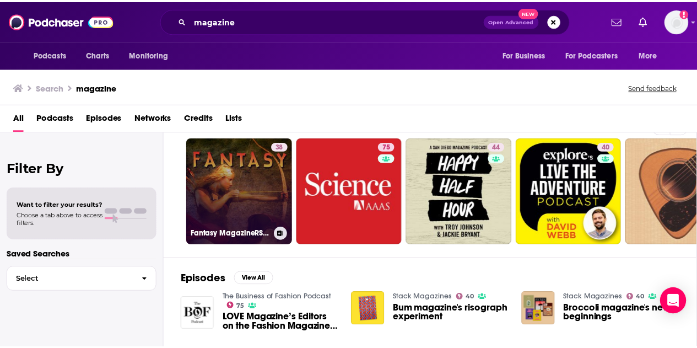
scroll to position [28, 0]
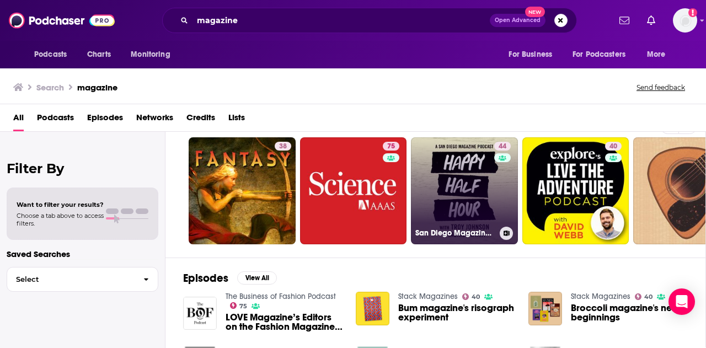
click at [459, 186] on link "44 San Diego Magazine's Happy Half Hour" at bounding box center [464, 190] width 107 height 107
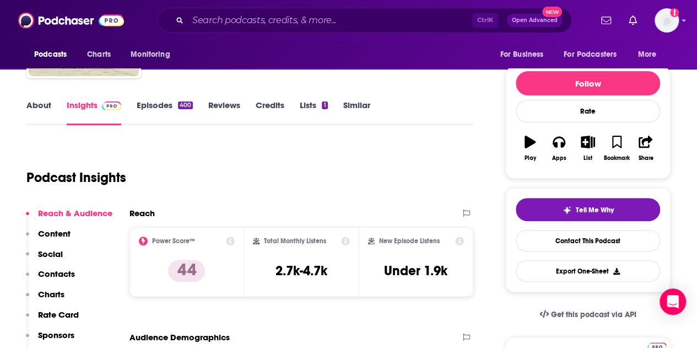
scroll to position [45, 0]
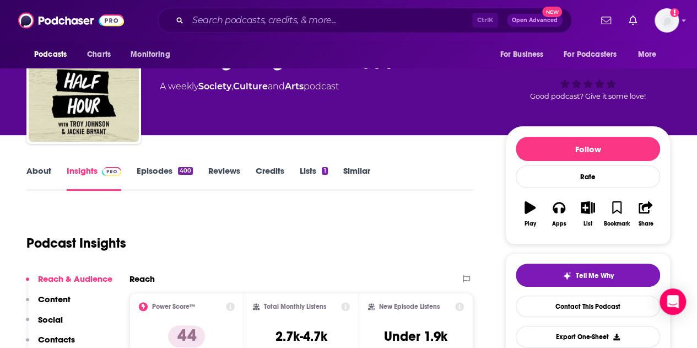
click at [160, 166] on link "Episodes 400" at bounding box center [165, 177] width 56 height 25
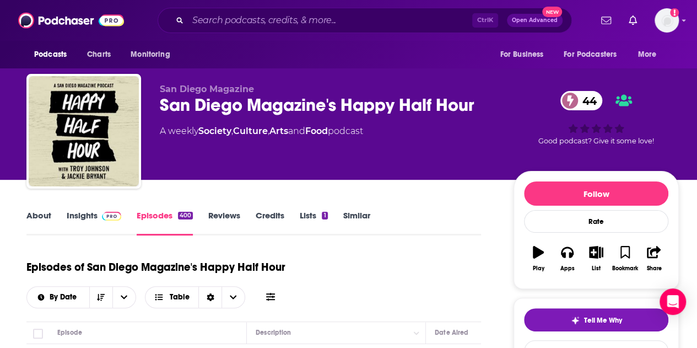
scroll to position [243, 0]
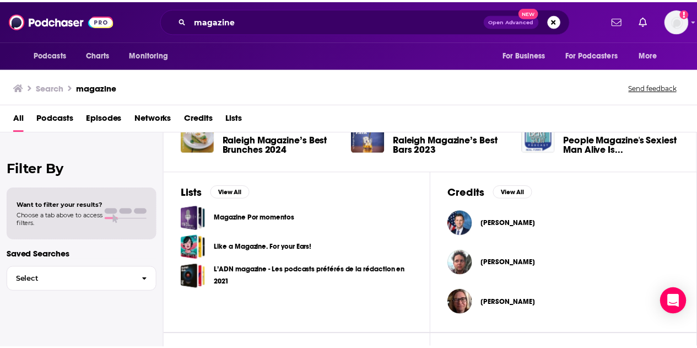
scroll to position [432, 0]
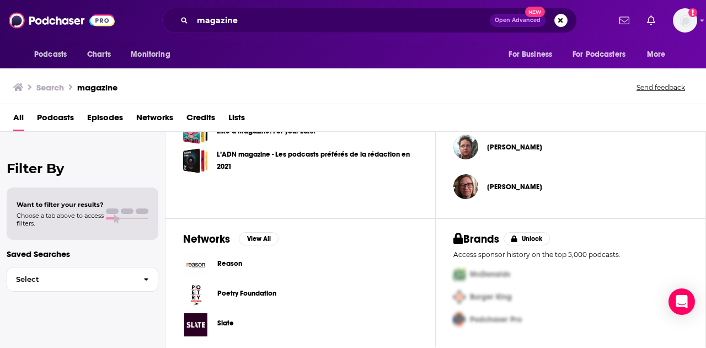
click at [224, 319] on span "Slate" at bounding box center [225, 323] width 17 height 9
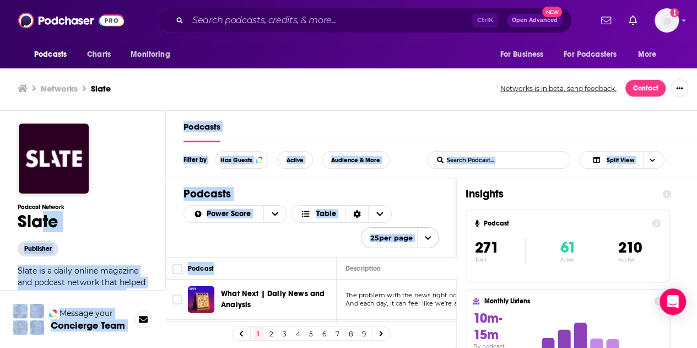
drag, startPoint x: 44, startPoint y: 223, endPoint x: 288, endPoint y: 256, distance: 246.5
click at [288, 257] on th "Podcast" at bounding box center [262, 268] width 149 height 22
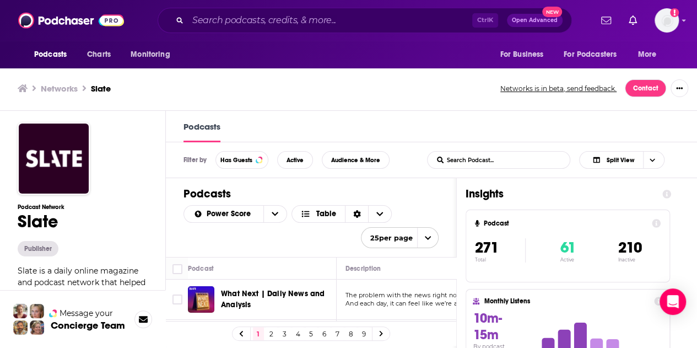
click at [275, 333] on link "2" at bounding box center [271, 333] width 11 height 13
click at [289, 335] on link "3" at bounding box center [285, 333] width 11 height 13
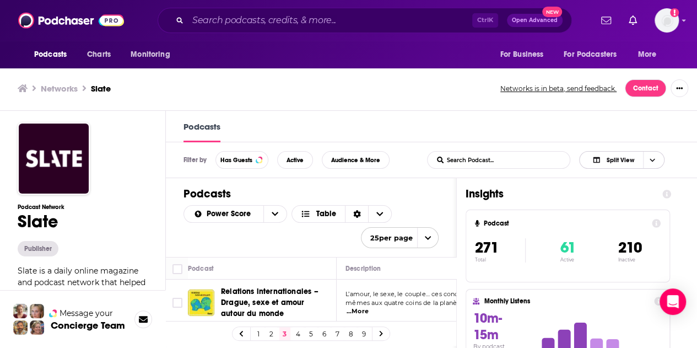
click at [638, 159] on span "Split View" at bounding box center [613, 160] width 61 height 15
click at [615, 196] on span "Podcast Only" at bounding box center [636, 197] width 69 height 6
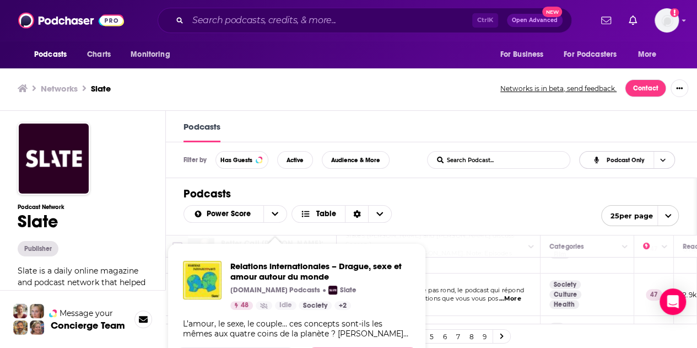
scroll to position [132, 0]
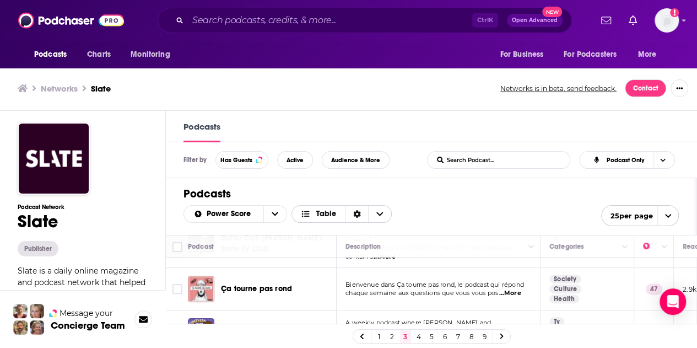
click at [378, 212] on icon "Choose View" at bounding box center [380, 214] width 7 height 8
click at [344, 225] on div "Card" at bounding box center [342, 232] width 101 height 19
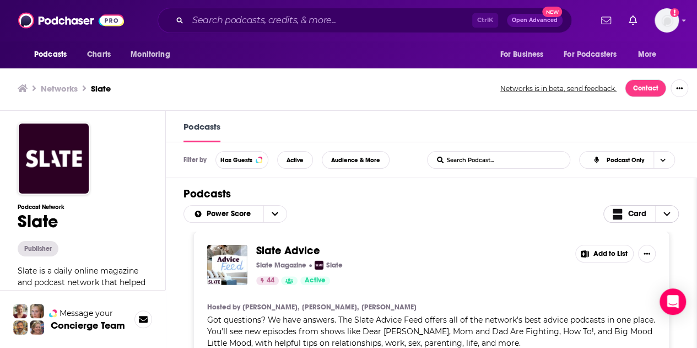
scroll to position [1752, 0]
click at [242, 160] on span "Has Guests" at bounding box center [237, 160] width 32 height 6
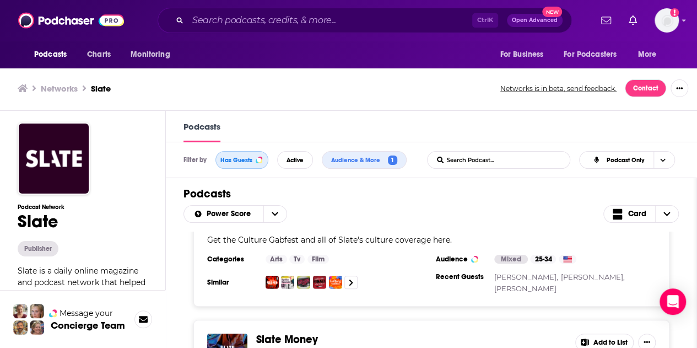
scroll to position [1510, 0]
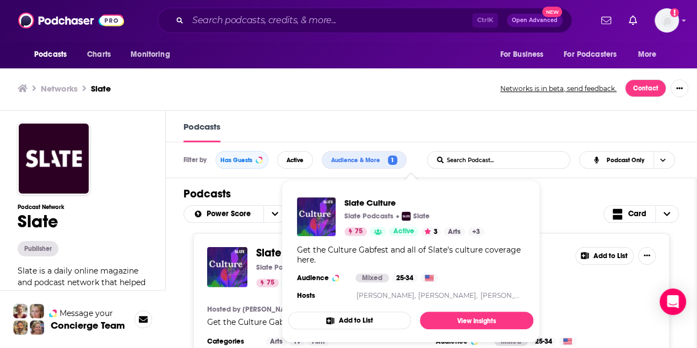
drag, startPoint x: 290, startPoint y: 246, endPoint x: 458, endPoint y: 259, distance: 168.0
click at [458, 259] on div "Get the Culture Gabfest and all of Slate's culture coverage here." at bounding box center [411, 255] width 228 height 20
click at [363, 198] on span "Slate Culture" at bounding box center [415, 202] width 140 height 10
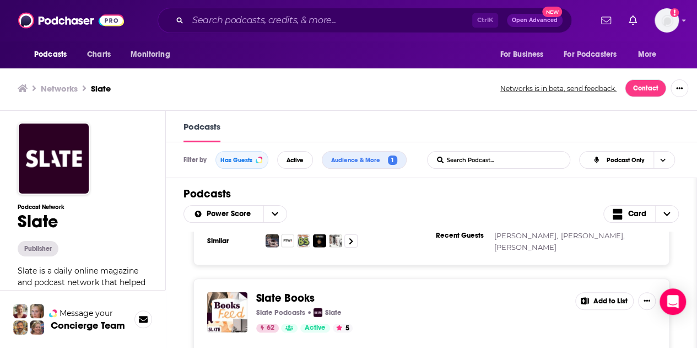
scroll to position [3528, 0]
drag, startPoint x: 278, startPoint y: 249, endPoint x: 445, endPoint y: 286, distance: 171.5
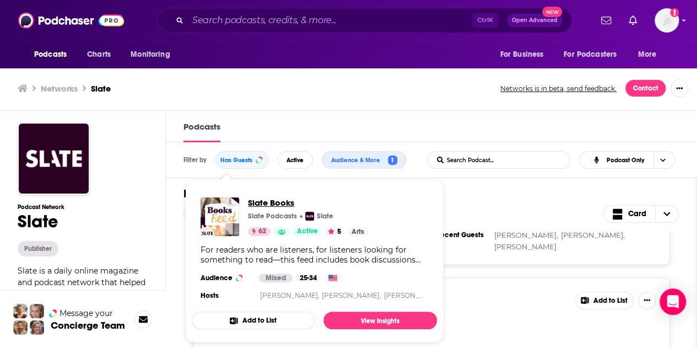
click at [265, 200] on span "Slate Books" at bounding box center [308, 202] width 121 height 10
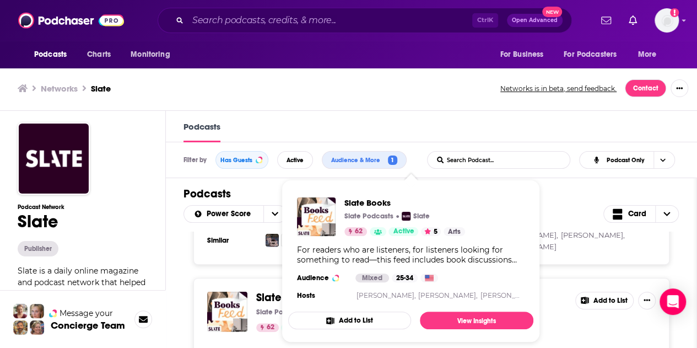
click at [517, 253] on div "For readers who are listeners, for listeners looking for something to read—this…" at bounding box center [411, 255] width 228 height 20
click at [576, 292] on div "Slate Books Slate Podcasts Slate 62 Active 5 Add to List" at bounding box center [431, 312] width 449 height 40
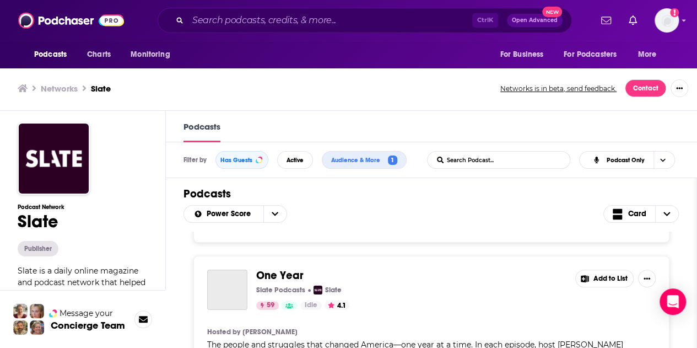
scroll to position [3926, 0]
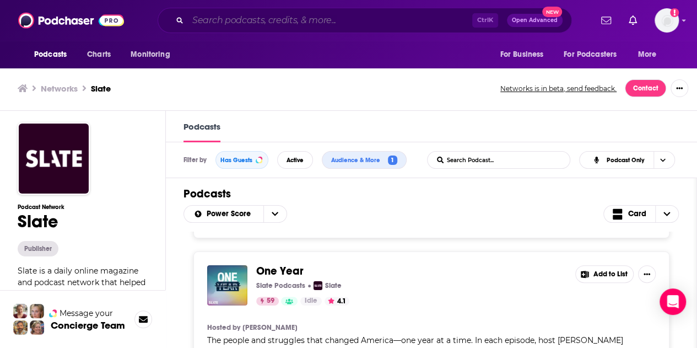
click at [292, 24] on input "Search podcasts, credits, & more..." at bounding box center [330, 21] width 284 height 18
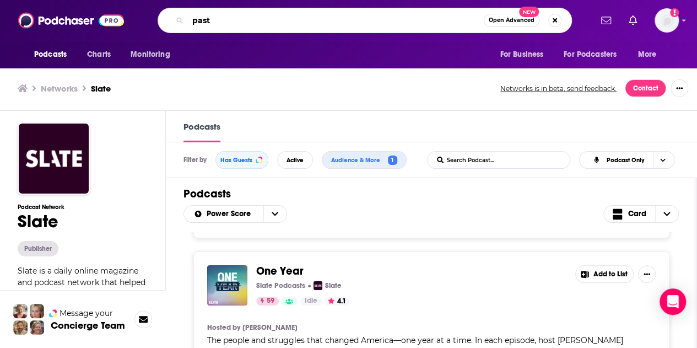
type input "paste"
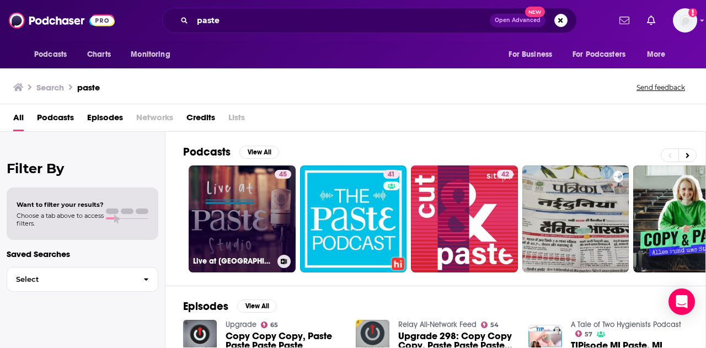
click at [240, 217] on link "45 Live at Paste Studio" at bounding box center [242, 218] width 107 height 107
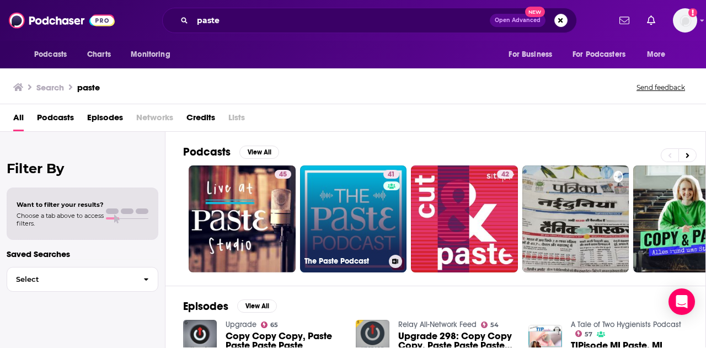
click at [349, 197] on link "41 The Paste Podcast" at bounding box center [353, 218] width 107 height 107
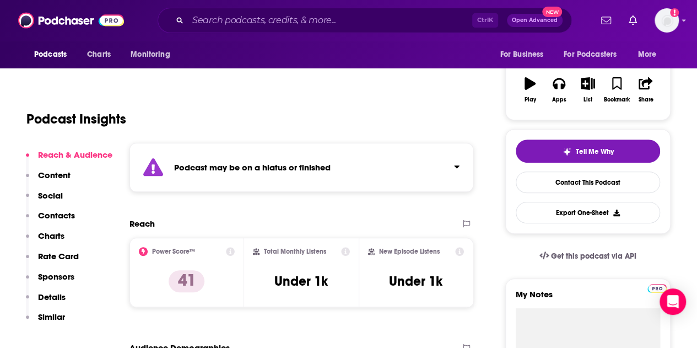
scroll to position [169, 0]
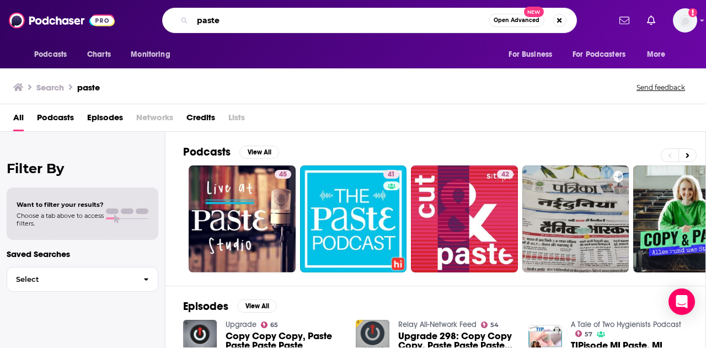
click at [230, 21] on input "paste" at bounding box center [340, 21] width 296 height 18
type input "p"
type input "gizmodo"
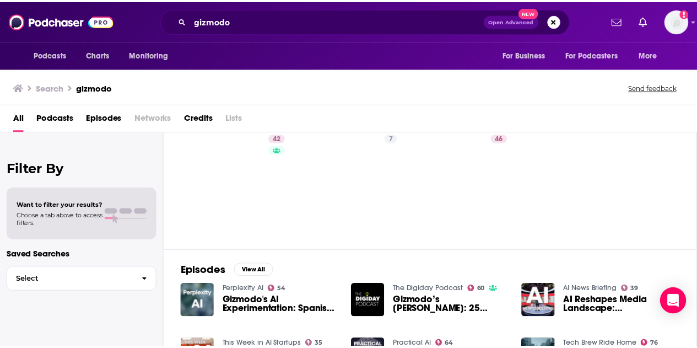
scroll to position [34, 0]
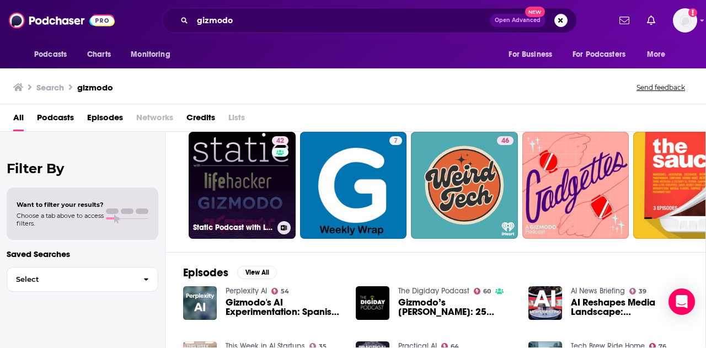
click at [245, 167] on link "42 Static Podcast with Lifehacker, Gizmodo & Kotaku Australia" at bounding box center [242, 185] width 107 height 107
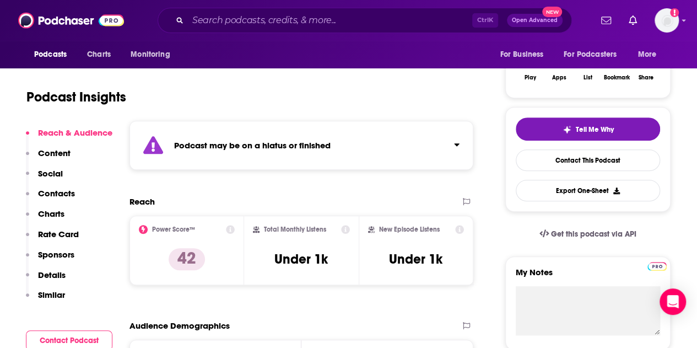
scroll to position [193, 0]
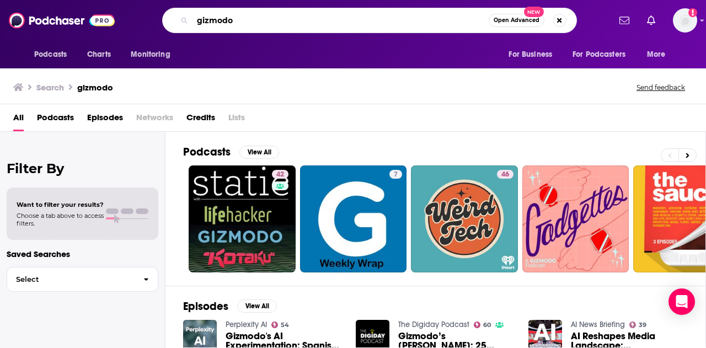
click at [254, 23] on input "gizmodo" at bounding box center [340, 21] width 296 height 18
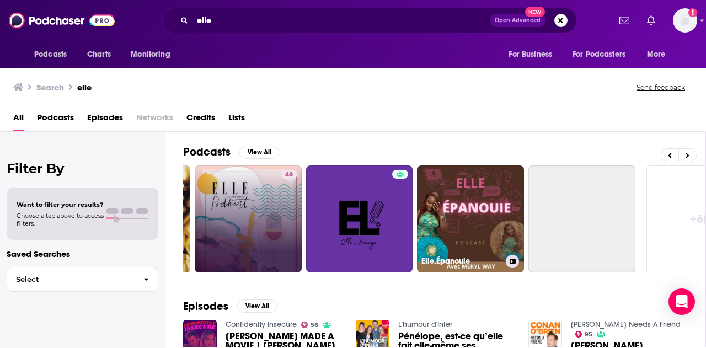
scroll to position [0, 439]
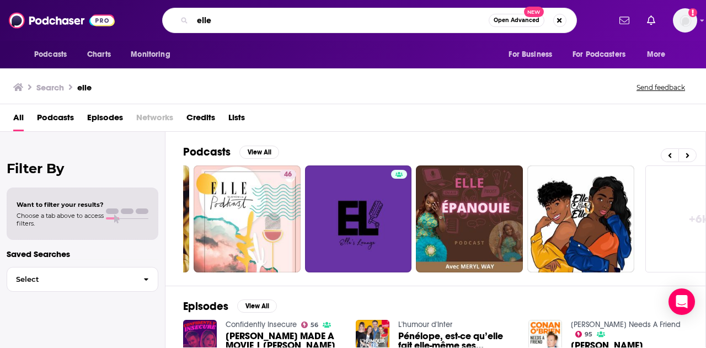
click at [262, 25] on input "elle" at bounding box center [340, 21] width 296 height 18
type input "cosmo"
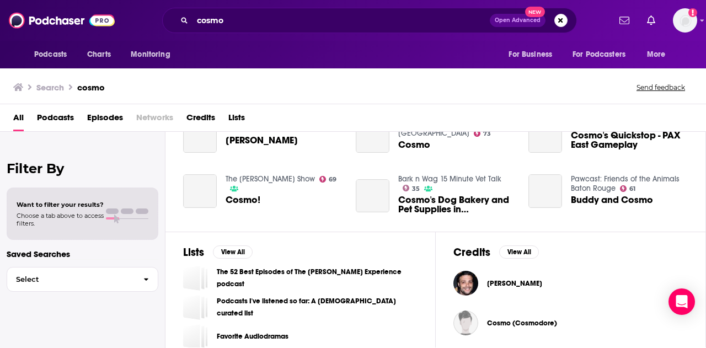
scroll to position [257, 0]
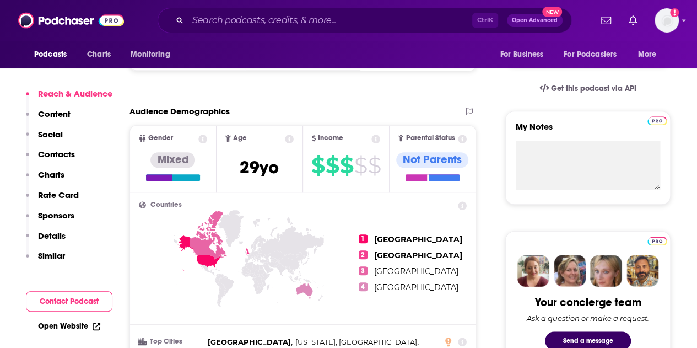
scroll to position [138, 0]
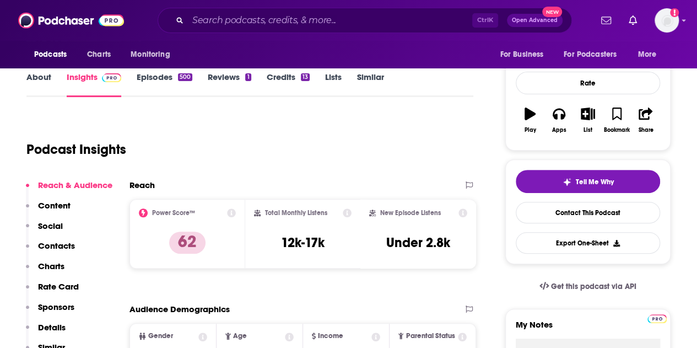
click at [148, 79] on link "Episodes 500" at bounding box center [165, 84] width 56 height 25
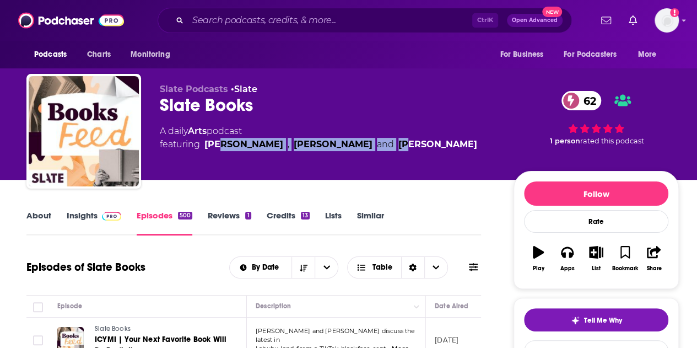
drag, startPoint x: 224, startPoint y: 153, endPoint x: 405, endPoint y: 167, distance: 180.9
click at [405, 167] on div "Slate Podcasts • Slate Slate Books 62 A daily Arts podcast featuring Meghan O’R…" at bounding box center [328, 128] width 336 height 88
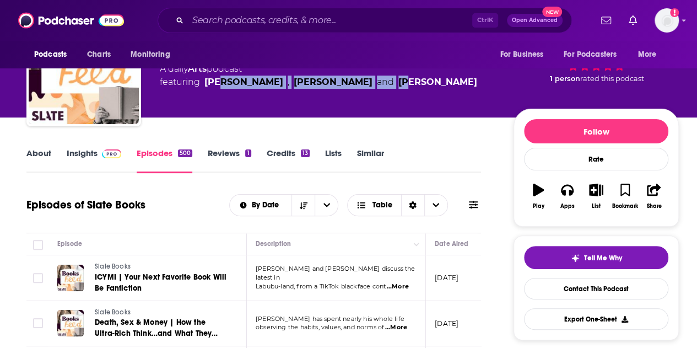
scroll to position [62, 0]
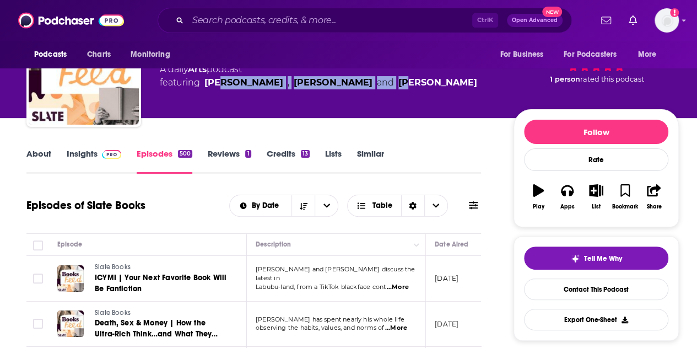
click at [90, 155] on link "Insights" at bounding box center [94, 160] width 55 height 25
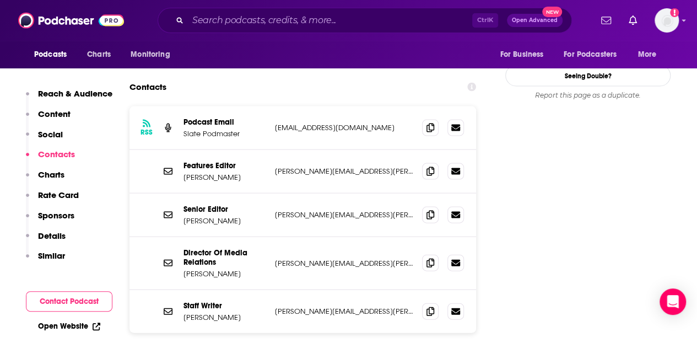
scroll to position [1086, 0]
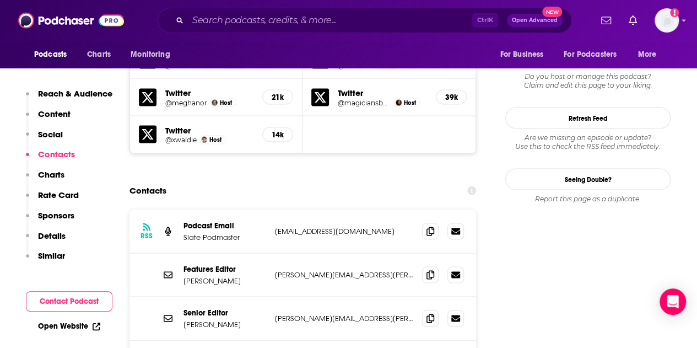
scroll to position [981, 0]
click at [425, 223] on span at bounding box center [430, 231] width 17 height 17
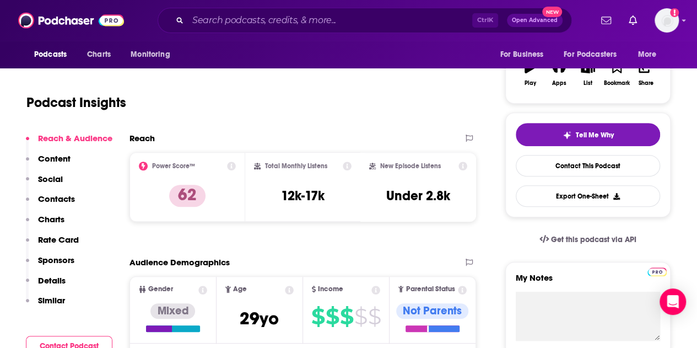
scroll to position [127, 0]
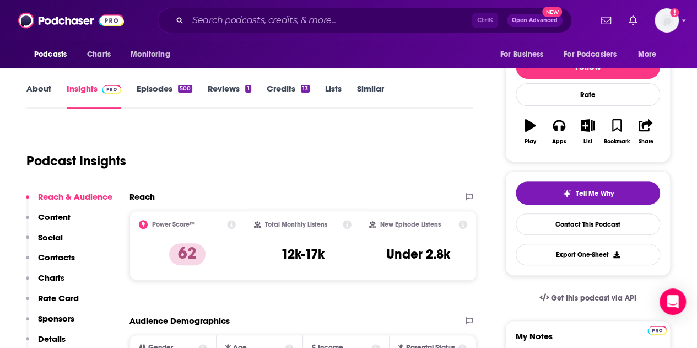
click at [155, 90] on link "Episodes 500" at bounding box center [165, 95] width 56 height 25
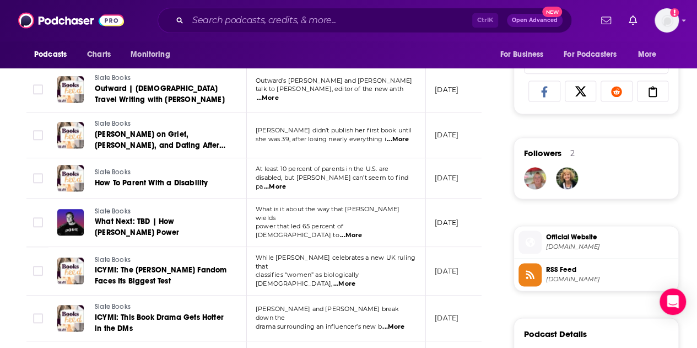
scroll to position [711, 0]
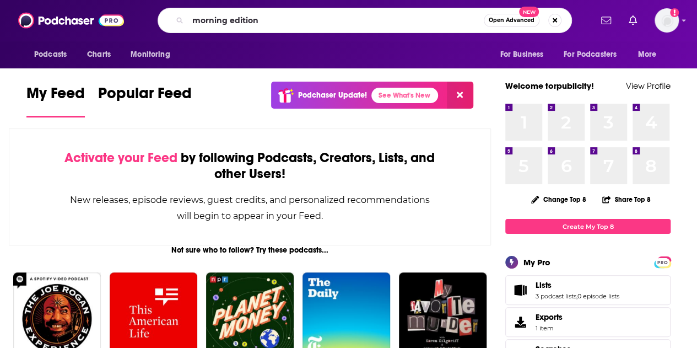
type input "morning edition"
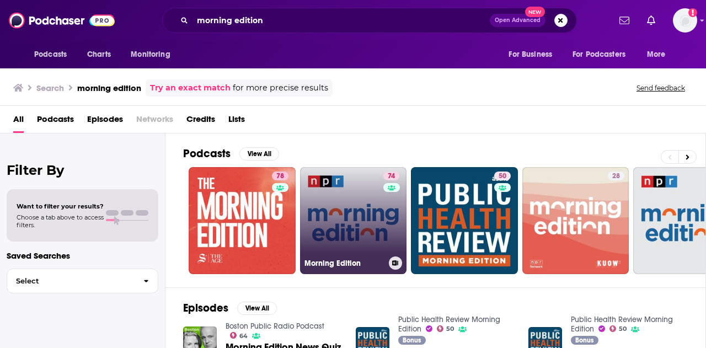
click at [344, 199] on link "74 Morning Edition" at bounding box center [353, 220] width 107 height 107
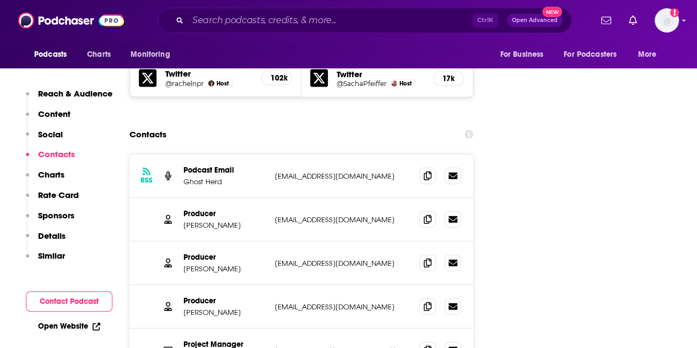
scroll to position [1177, 0]
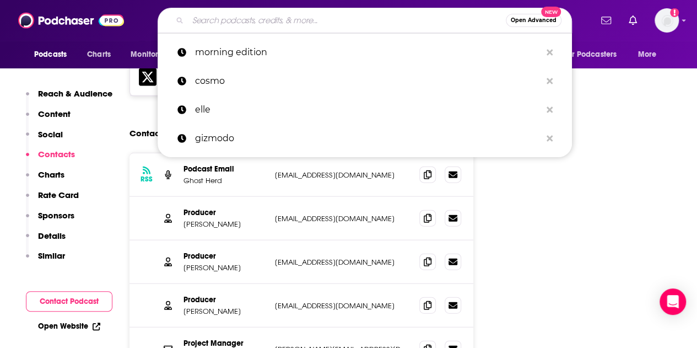
click at [279, 24] on input "Search podcasts, credits, & more..." at bounding box center [347, 21] width 318 height 18
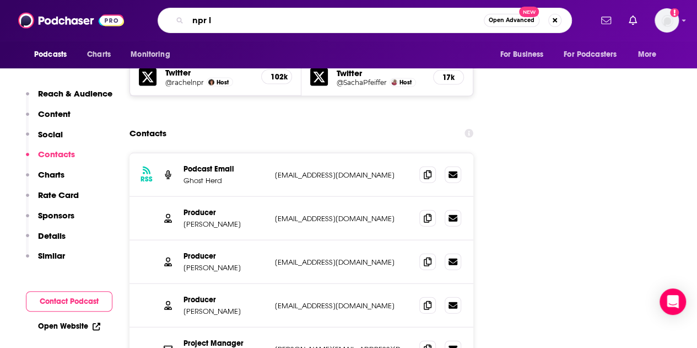
type input "npr la"
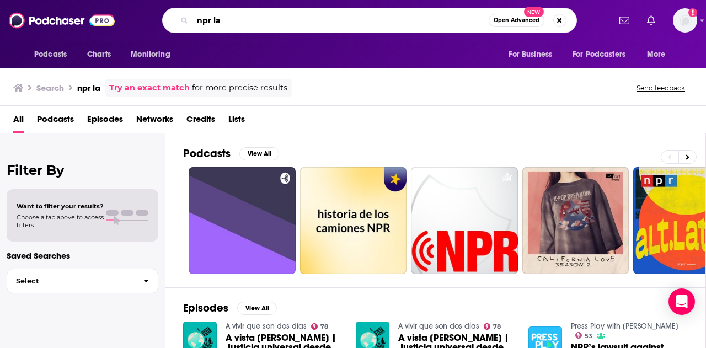
click at [221, 22] on input "npr la" at bounding box center [340, 21] width 296 height 18
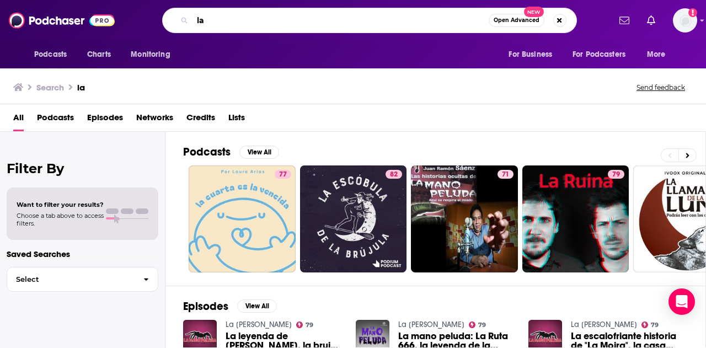
click at [224, 16] on input "la" at bounding box center [340, 21] width 296 height 18
type input "[GEOGRAPHIC_DATA]"
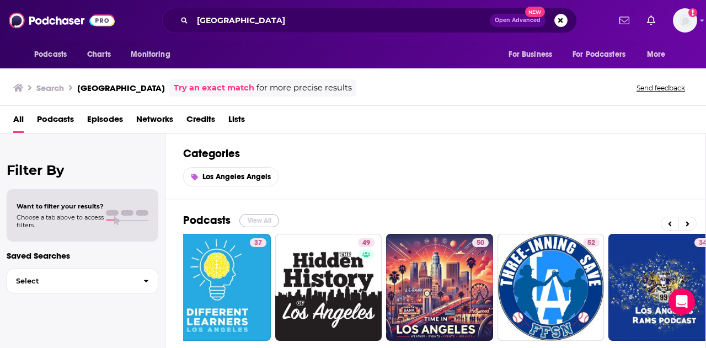
click at [247, 215] on button "View All" at bounding box center [259, 220] width 40 height 13
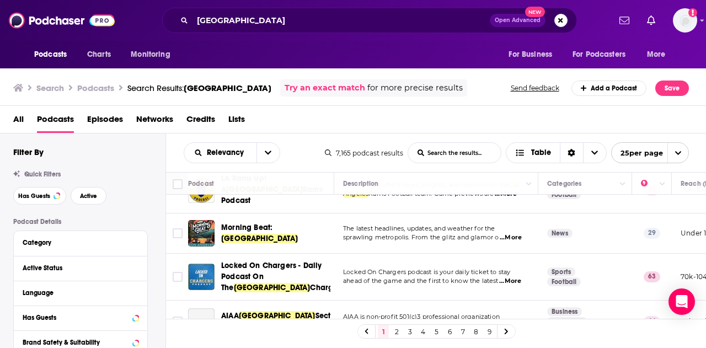
scroll to position [920, 0]
